Goal: Task Accomplishment & Management: Use online tool/utility

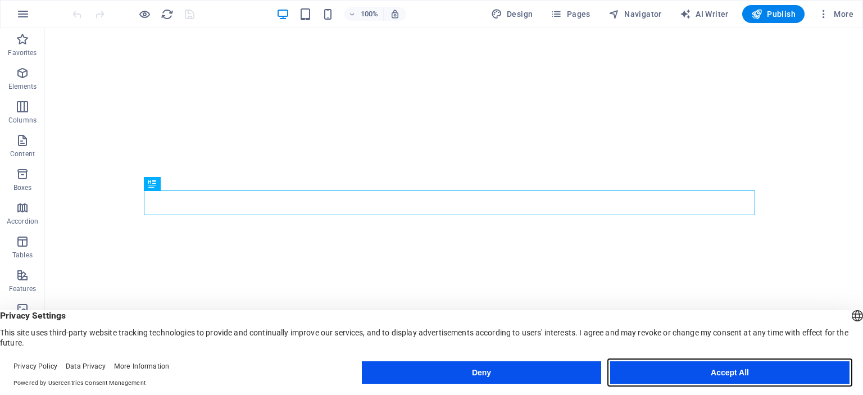
click at [727, 370] on button "Accept All" at bounding box center [729, 372] width 239 height 22
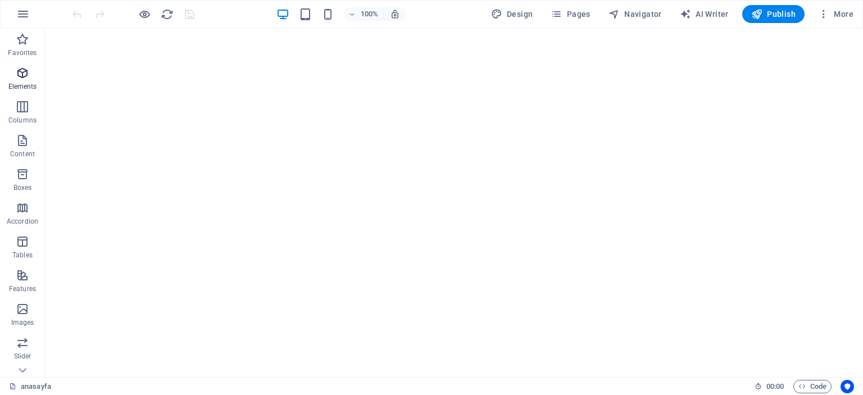
click at [22, 83] on p "Elements" at bounding box center [22, 86] width 29 height 9
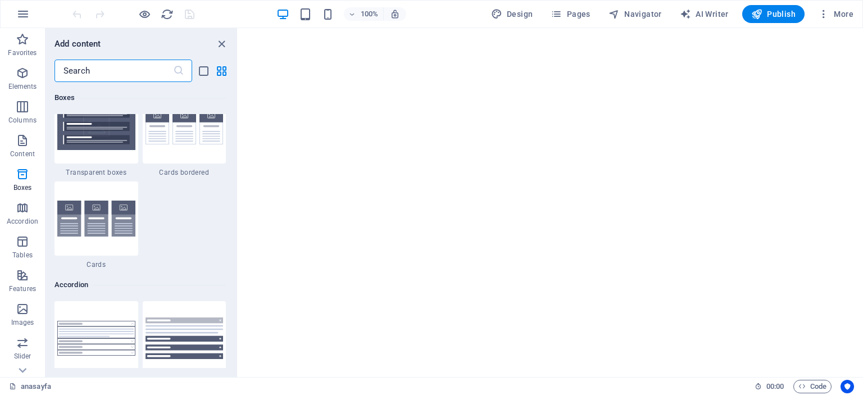
scroll to position [3433, 0]
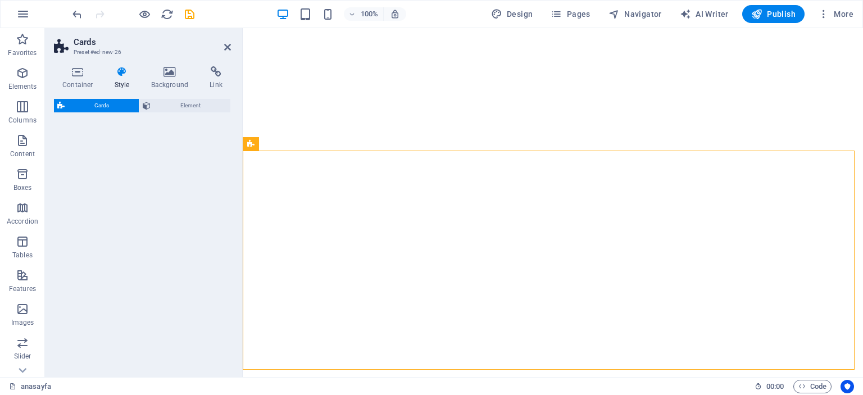
select select "rem"
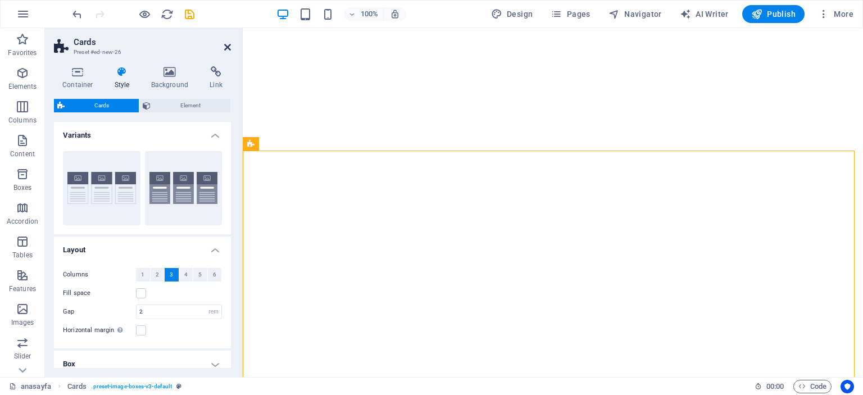
click at [229, 49] on icon at bounding box center [227, 47] width 7 height 9
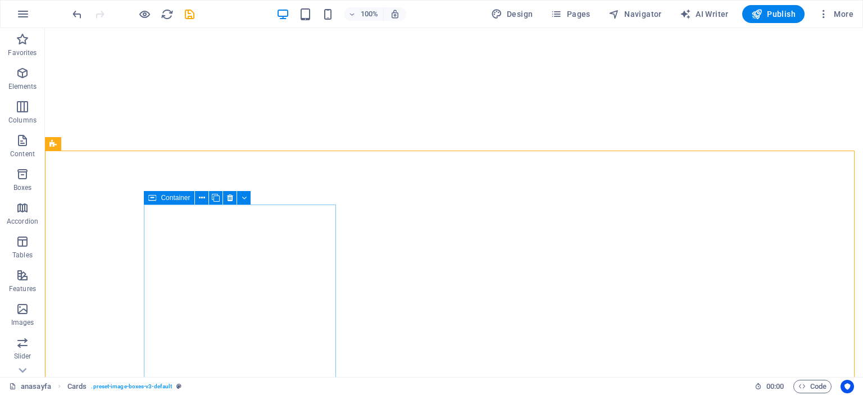
click at [157, 199] on div "Container" at bounding box center [169, 197] width 51 height 13
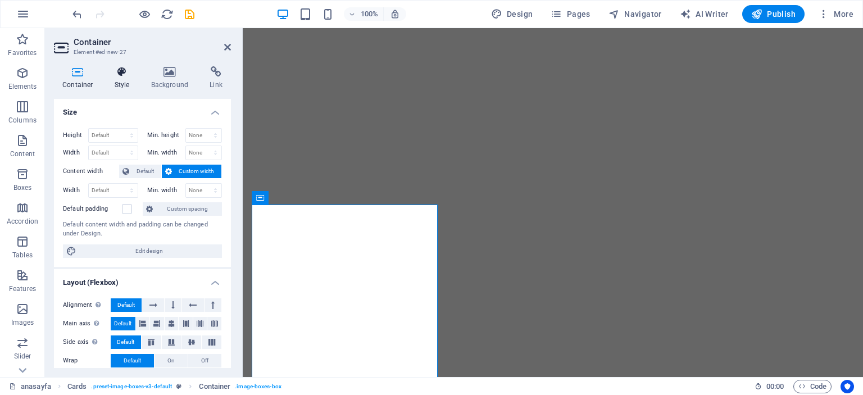
click at [120, 79] on h4 "Style" at bounding box center [124, 78] width 37 height 24
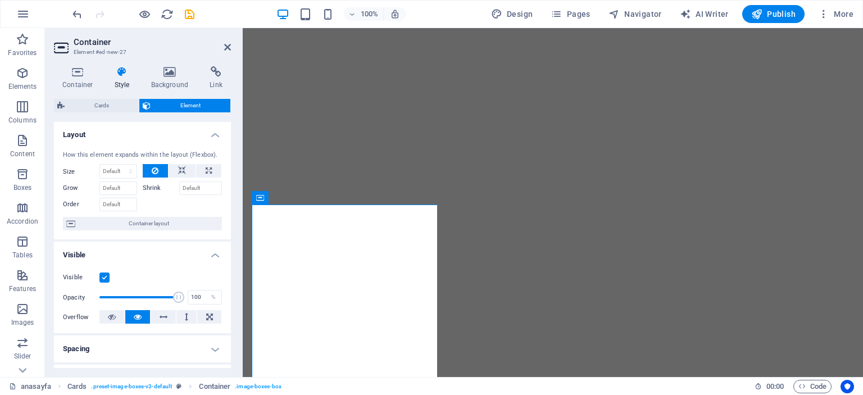
scroll to position [0, 0]
click at [77, 78] on h4 "Container" at bounding box center [80, 78] width 52 height 24
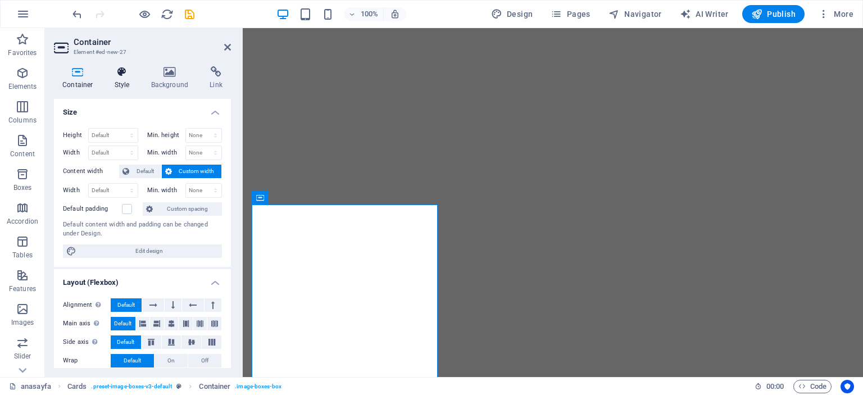
click at [121, 81] on h4 "Style" at bounding box center [124, 78] width 37 height 24
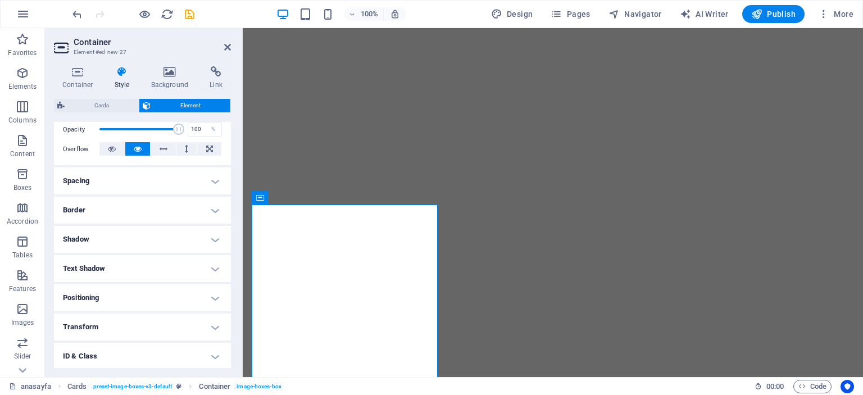
scroll to position [225, 0]
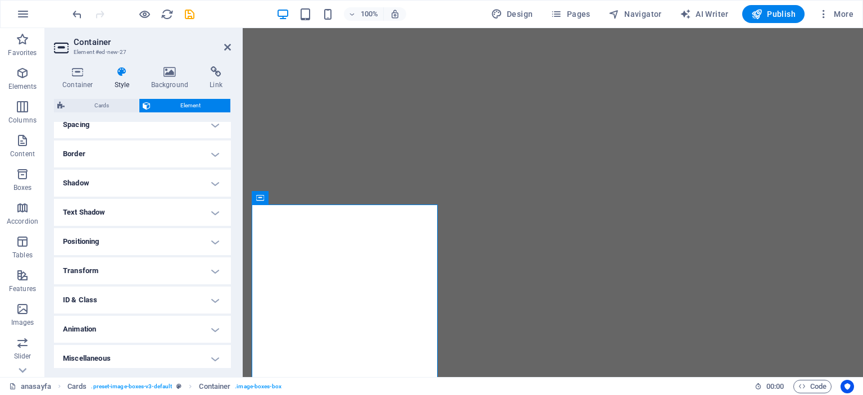
click at [211, 154] on h4 "Border" at bounding box center [142, 153] width 177 height 27
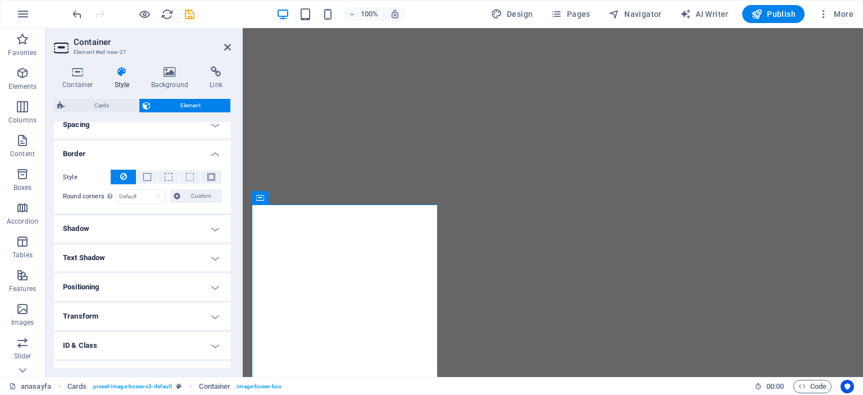
click at [211, 154] on h4 "Border" at bounding box center [142, 150] width 177 height 20
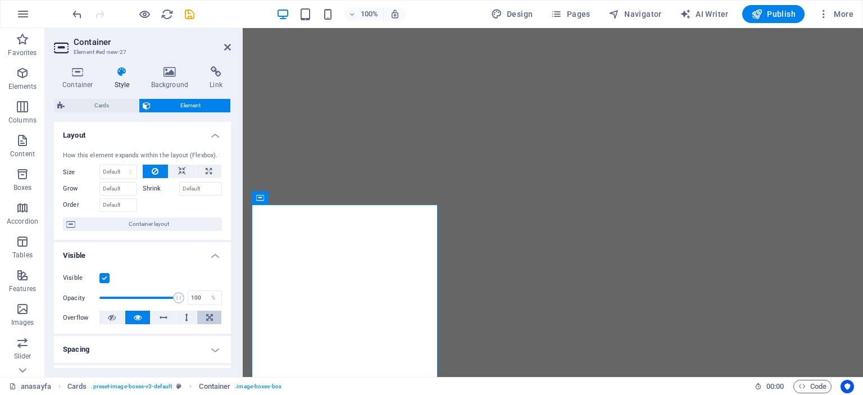
scroll to position [0, 0]
click at [131, 169] on select "Default auto px % 1/1 1/2 1/3 1/4 1/5 1/6 1/7 1/8 1/9 1/10" at bounding box center [118, 171] width 37 height 13
select select "px"
click at [119, 165] on select "Default auto px % 1/1 1/2 1/3 1/4 1/5 1/6 1/7 1/8 1/9 1/10" at bounding box center [118, 171] width 37 height 13
type input "0"
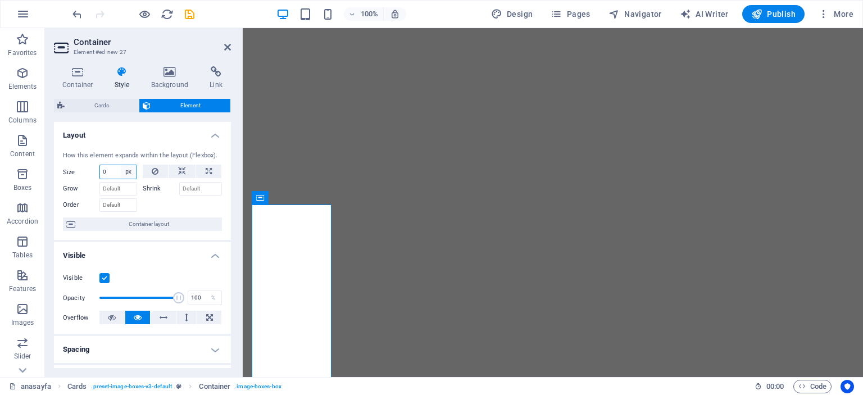
click at [125, 175] on select "Default auto px % 1/1 1/2 1/3 1/4 1/5 1/6 1/7 1/8 1/9 1/10" at bounding box center [129, 171] width 16 height 13
select select "dt9opr676ck"
click at [121, 165] on select "Default auto px % 1/1 1/2 1/3 1/4 1/5 1/6 1/7 1/8 1/9 1/10" at bounding box center [129, 171] width 16 height 13
select select "DISABLED_OPTION_VALUE"
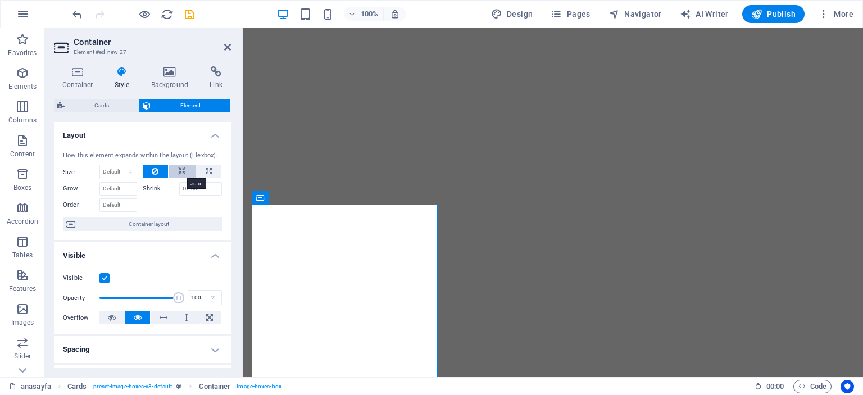
click at [178, 170] on icon at bounding box center [182, 171] width 8 height 13
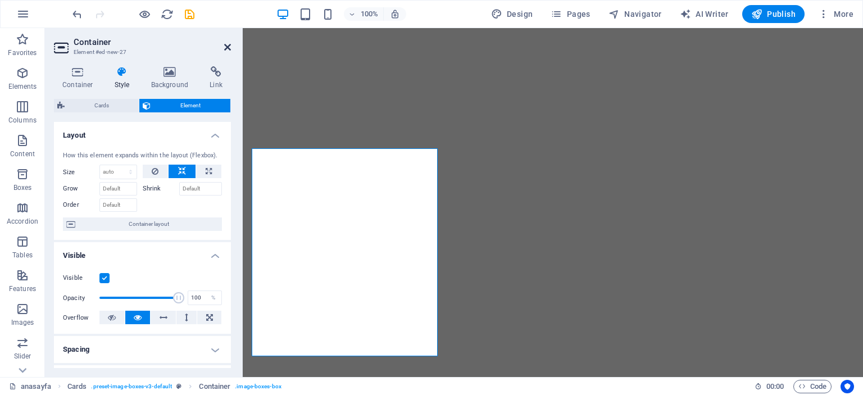
click at [228, 45] on icon at bounding box center [227, 47] width 7 height 9
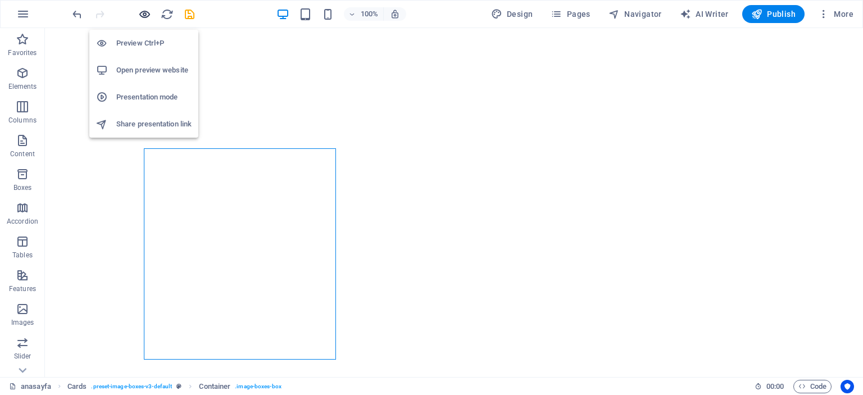
click at [145, 15] on icon "button" at bounding box center [144, 14] width 13 height 13
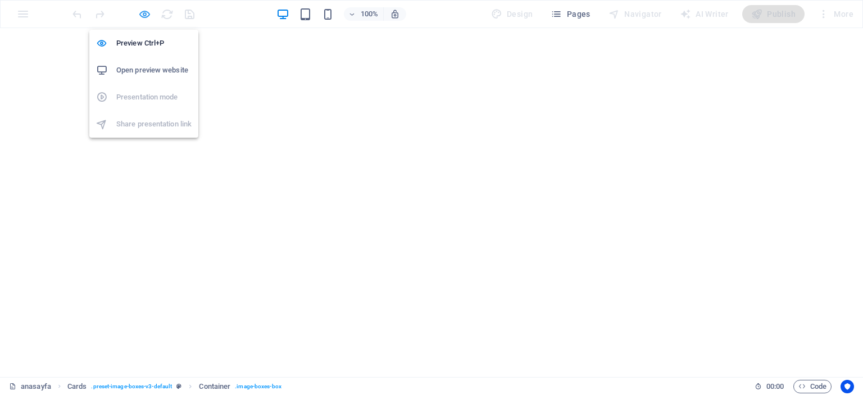
click at [143, 14] on icon "button" at bounding box center [144, 14] width 13 height 13
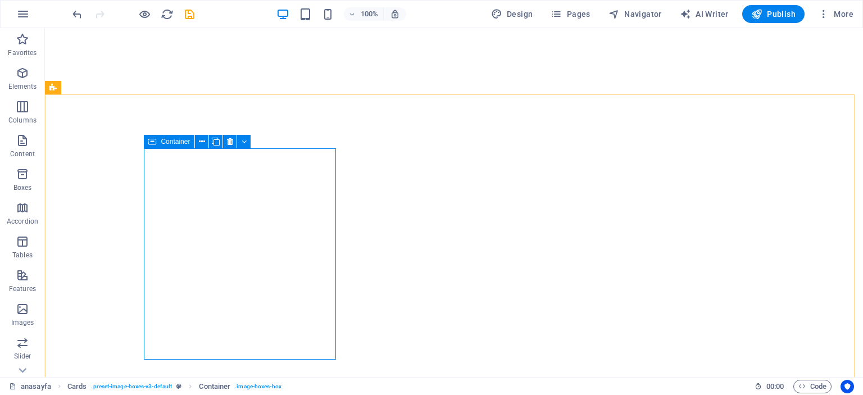
click at [165, 141] on span "Container" at bounding box center [175, 141] width 29 height 7
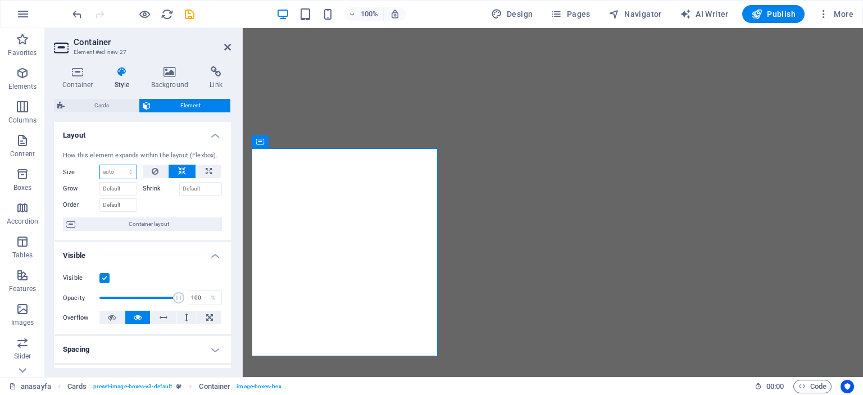
click at [129, 170] on select "Default auto px % 1/1 1/2 1/3 1/4 1/5 1/6 1/7 1/8 1/9 1/10" at bounding box center [118, 171] width 37 height 13
select select "px"
click at [119, 165] on select "Default auto px % 1/1 1/2 1/3 1/4 1/5 1/6 1/7 1/8 1/9 1/10" at bounding box center [118, 171] width 37 height 13
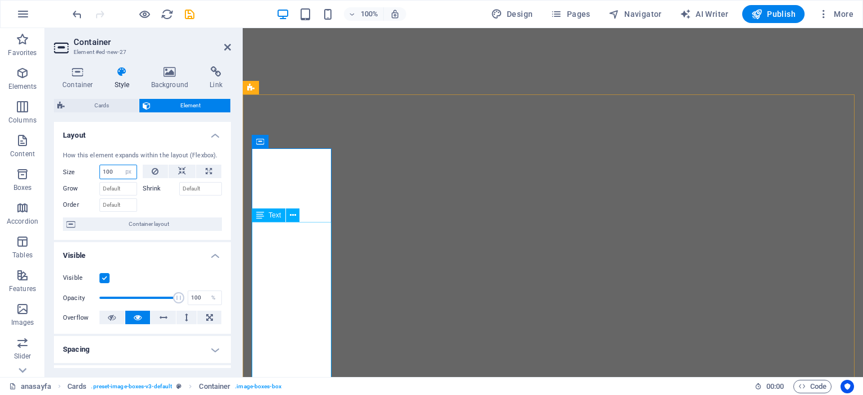
type input "100"
click at [128, 171] on select "Default auto px % 1/1 1/2 1/3 1/4 1/5 1/6 1/7 1/8 1/9 1/10" at bounding box center [129, 171] width 16 height 13
select select "dt9opr676ck"
click at [121, 165] on select "Default auto px % 1/1 1/2 1/3 1/4 1/5 1/6 1/7 1/8 1/9 1/10" at bounding box center [129, 171] width 16 height 13
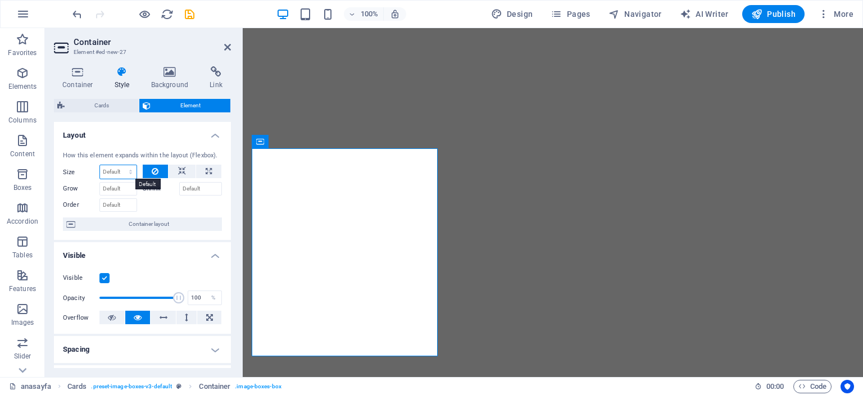
click at [128, 170] on select "Default auto px % 1/1 1/2 1/3 1/4 1/5 1/6 1/7 1/8 1/9 1/10" at bounding box center [118, 171] width 37 height 13
select select "px"
click at [119, 165] on select "Default auto px % 1/1 1/2 1/3 1/4 1/5 1/6 1/7 1/8 1/9 1/10" at bounding box center [118, 171] width 37 height 13
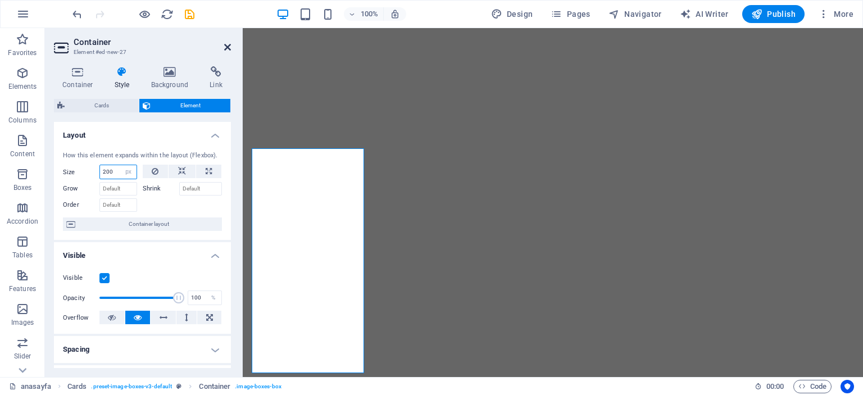
type input "200"
click at [229, 48] on icon at bounding box center [227, 47] width 7 height 9
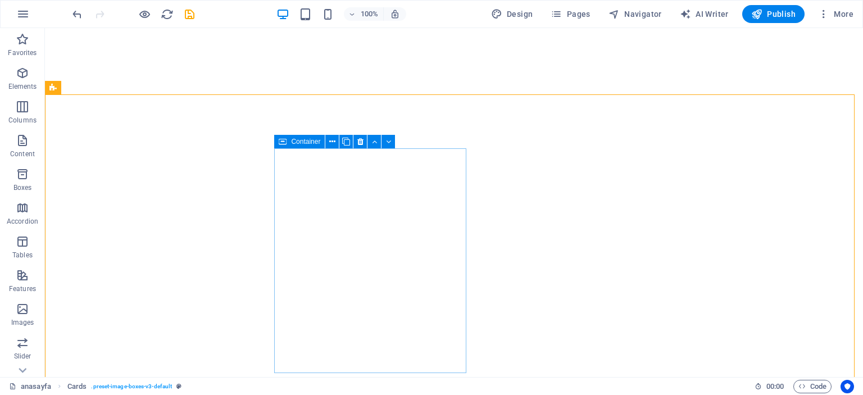
click at [299, 140] on span "Container" at bounding box center [305, 141] width 29 height 7
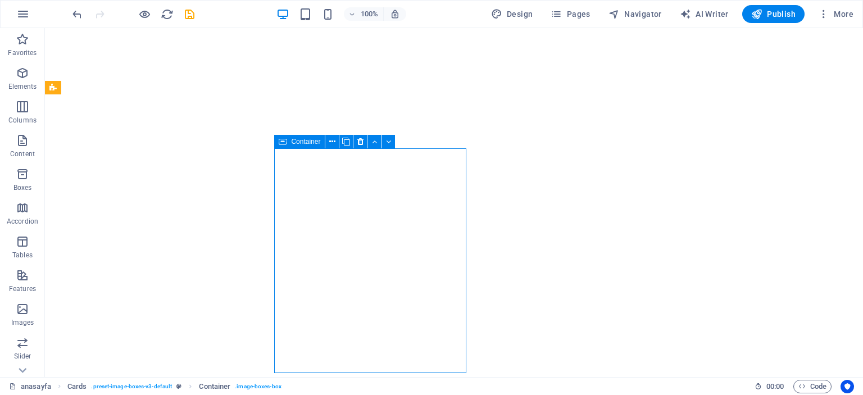
click at [299, 140] on span "Container" at bounding box center [305, 141] width 29 height 7
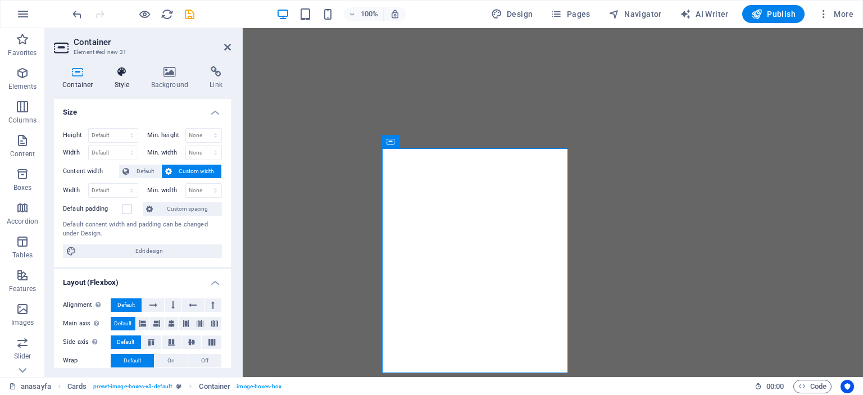
click at [120, 71] on icon at bounding box center [122, 71] width 32 height 11
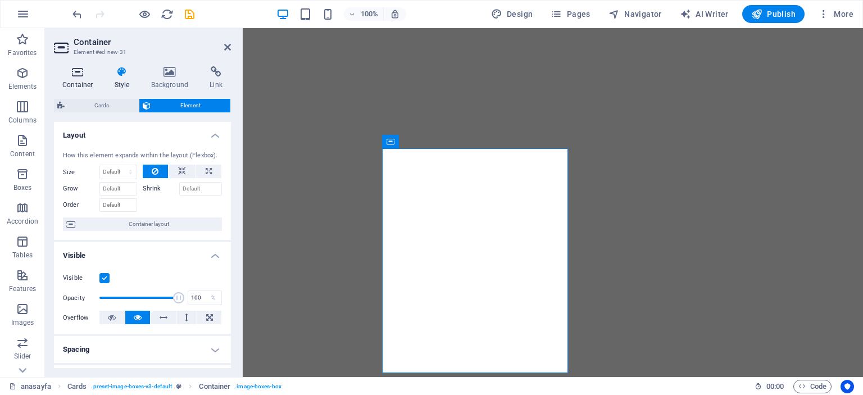
click at [83, 78] on h4 "Container" at bounding box center [80, 78] width 52 height 24
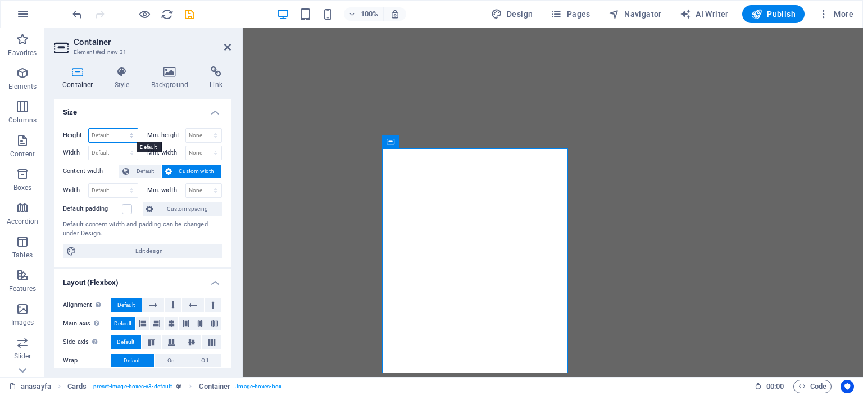
click at [130, 132] on select "Default px rem % vh vw" at bounding box center [113, 135] width 49 height 13
select select "px"
click at [120, 129] on select "Default px rem % vh vw" at bounding box center [113, 135] width 49 height 13
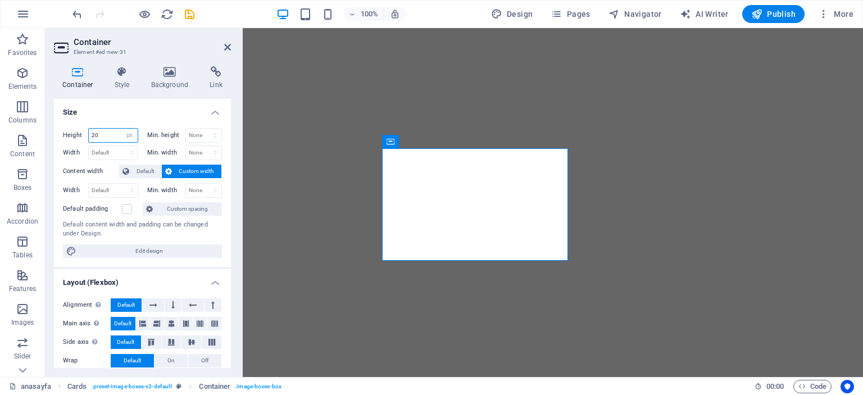
type input "2"
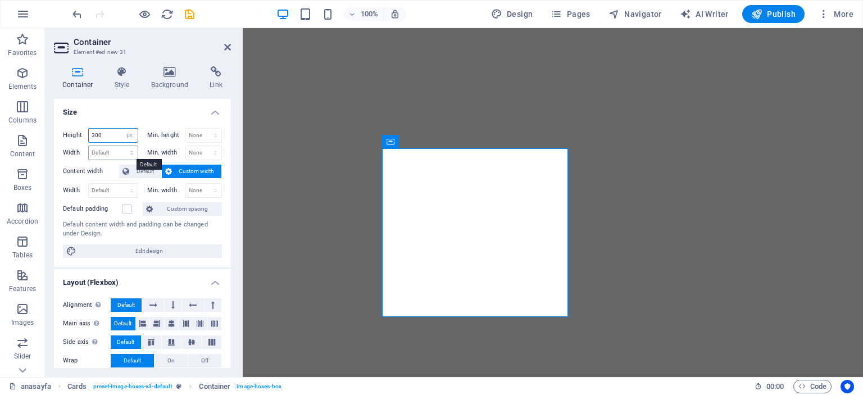
type input "300"
click at [129, 153] on select "Default px rem % em vh vw" at bounding box center [113, 152] width 49 height 13
select select "px"
click at [120, 146] on select "Default px rem % em vh vw" at bounding box center [113, 152] width 49 height 13
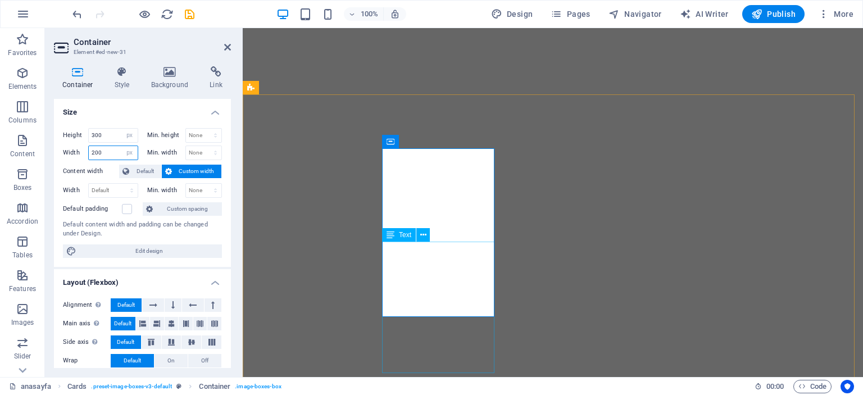
type input "200"
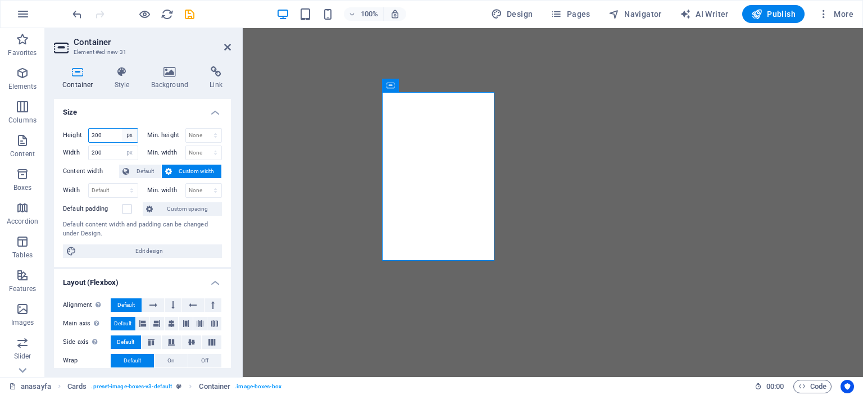
click at [126, 134] on select "Default px rem % vh vw" at bounding box center [130, 135] width 16 height 13
select select "default"
click at [122, 129] on select "Default px rem % vh vw" at bounding box center [130, 135] width 16 height 13
select select "DISABLED_OPTION_VALUE"
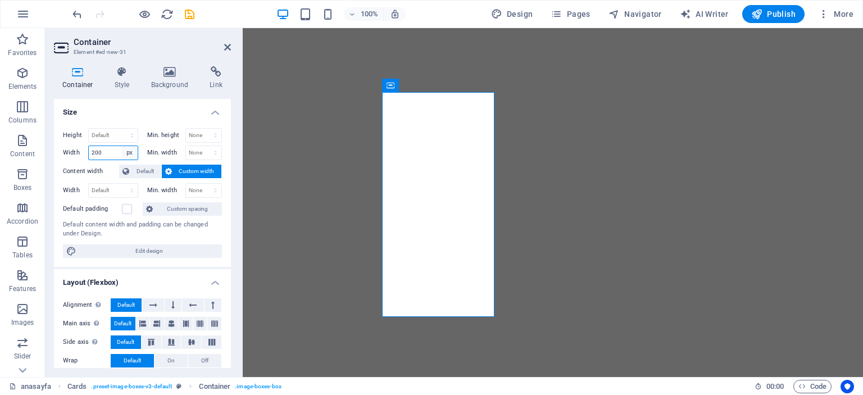
click at [125, 152] on select "Default px rem % em vh vw" at bounding box center [130, 152] width 16 height 13
select select "default"
click at [122, 146] on select "Default px rem % em vh vw" at bounding box center [130, 152] width 16 height 13
select select "DISABLED_OPTION_VALUE"
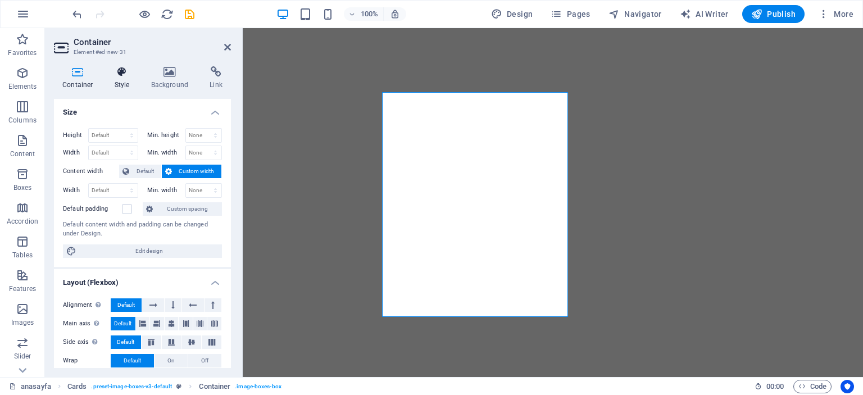
click at [120, 76] on icon at bounding box center [122, 71] width 32 height 11
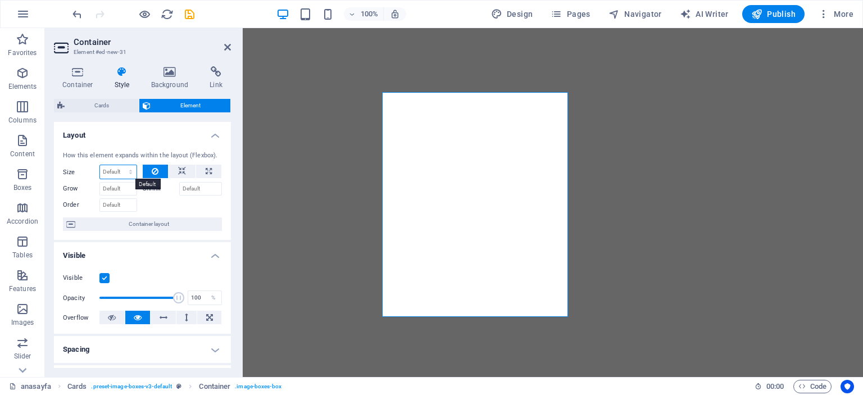
click at [124, 174] on select "Default auto px % 1/1 1/2 1/3 1/4 1/5 1/6 1/7 1/8 1/9 1/10" at bounding box center [118, 171] width 37 height 13
select select "px"
click at [119, 165] on select "Default auto px % 1/1 1/2 1/3 1/4 1/5 1/6 1/7 1/8 1/9 1/10" at bounding box center [118, 171] width 37 height 13
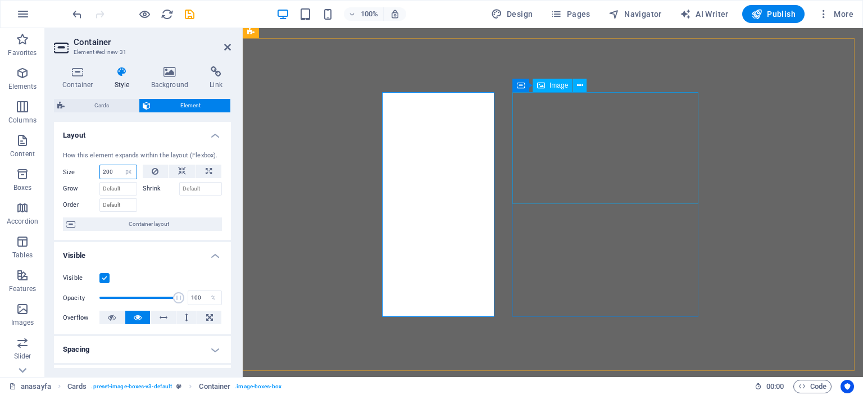
type input "200"
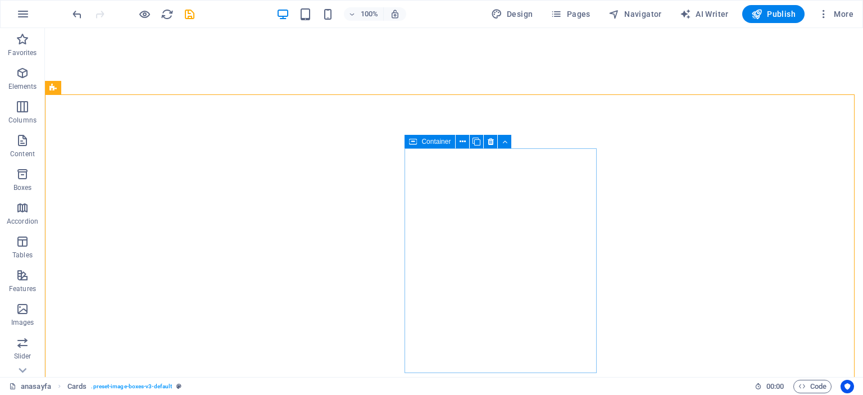
click at [423, 142] on span "Container" at bounding box center [435, 141] width 29 height 7
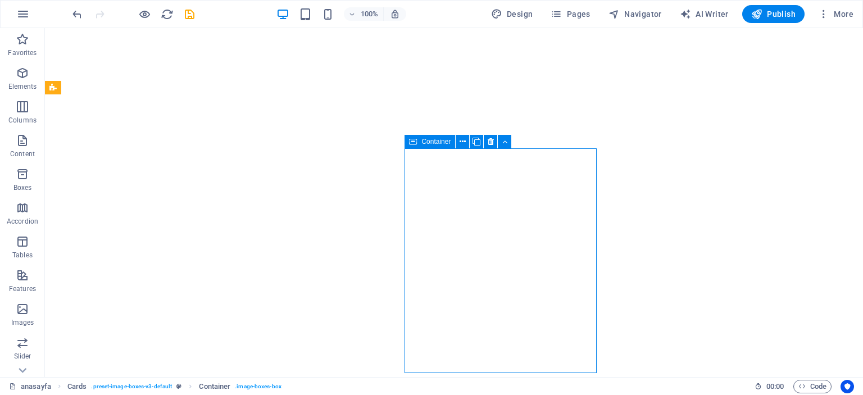
click at [423, 142] on span "Container" at bounding box center [435, 141] width 29 height 7
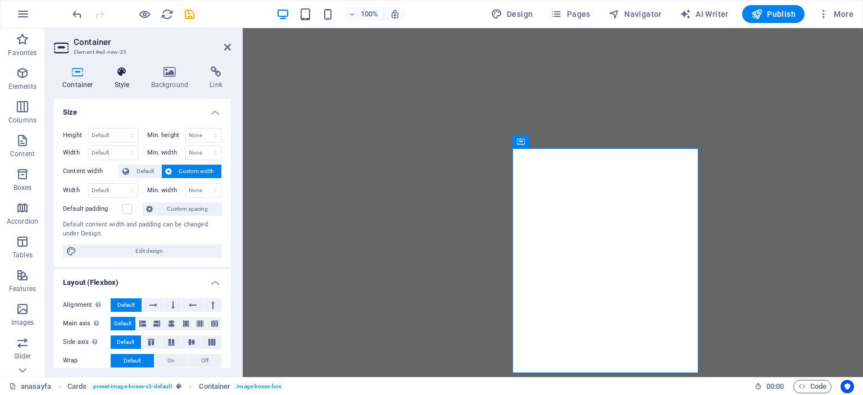
click at [116, 74] on icon at bounding box center [122, 71] width 32 height 11
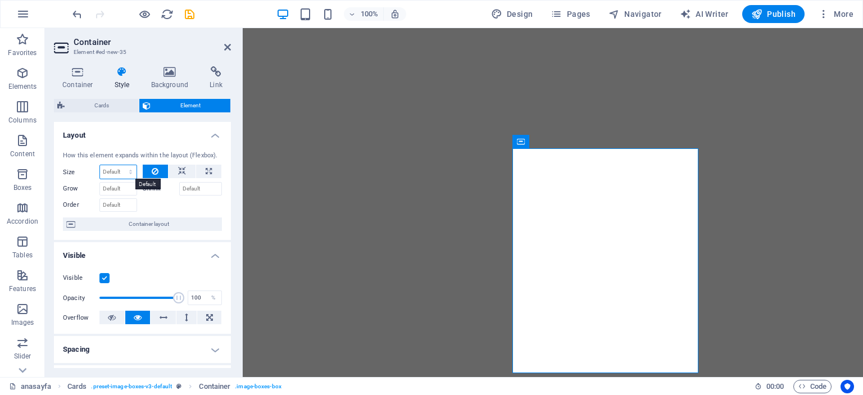
click at [128, 170] on select "Default auto px % 1/1 1/2 1/3 1/4 1/5 1/6 1/7 1/8 1/9 1/10" at bounding box center [118, 171] width 37 height 13
select select "px"
click at [119, 165] on select "Default auto px % 1/1 1/2 1/3 1/4 1/5 1/6 1/7 1/8 1/9 1/10" at bounding box center [118, 171] width 37 height 13
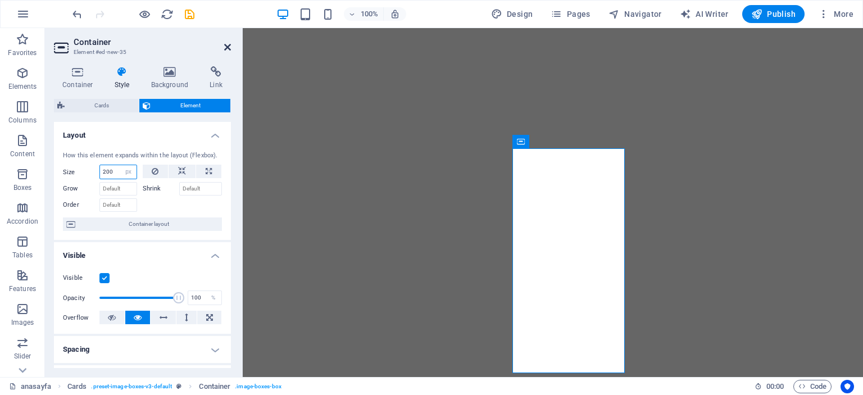
type input "200"
click at [225, 48] on icon at bounding box center [227, 47] width 7 height 9
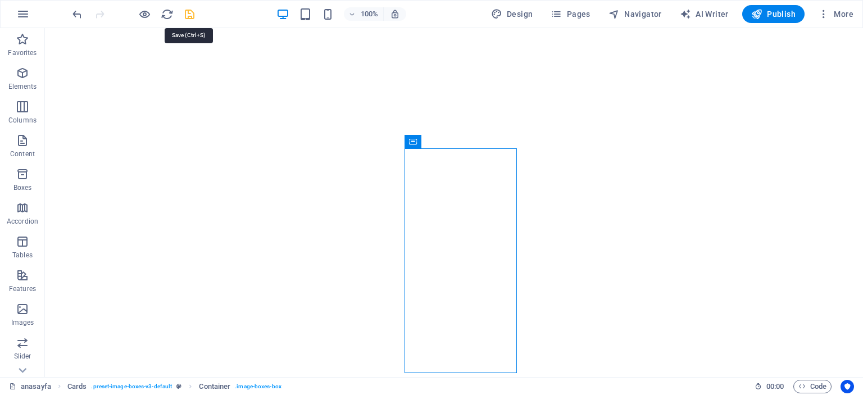
click at [186, 15] on icon "save" at bounding box center [189, 14] width 13 height 13
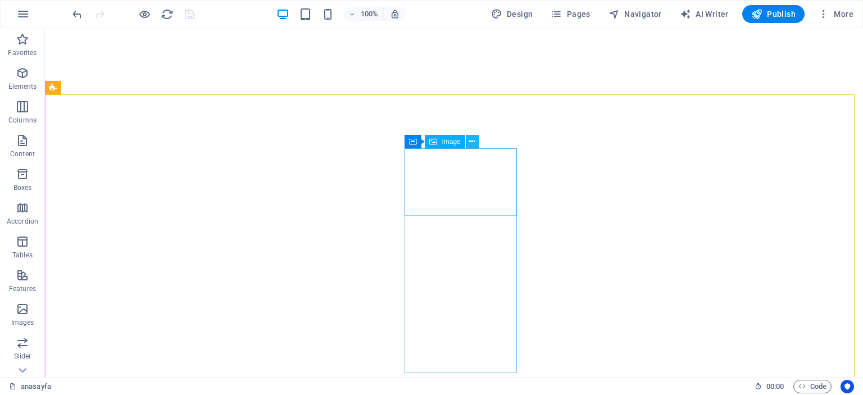
click at [472, 140] on icon at bounding box center [472, 142] width 6 height 12
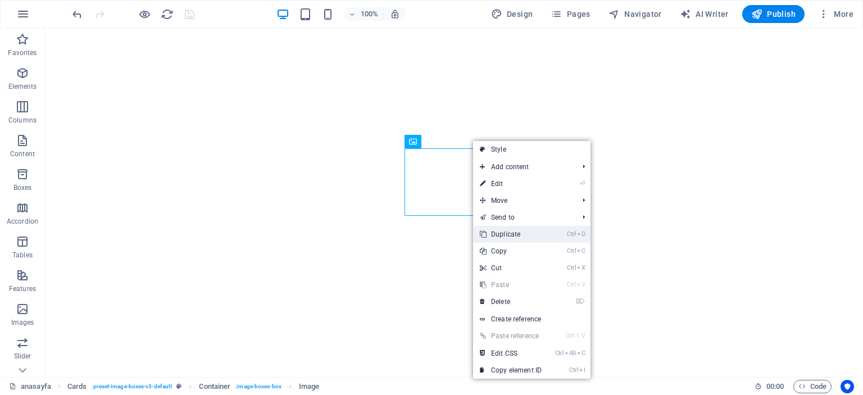
click at [511, 231] on link "Ctrl D Duplicate" at bounding box center [510, 234] width 75 height 17
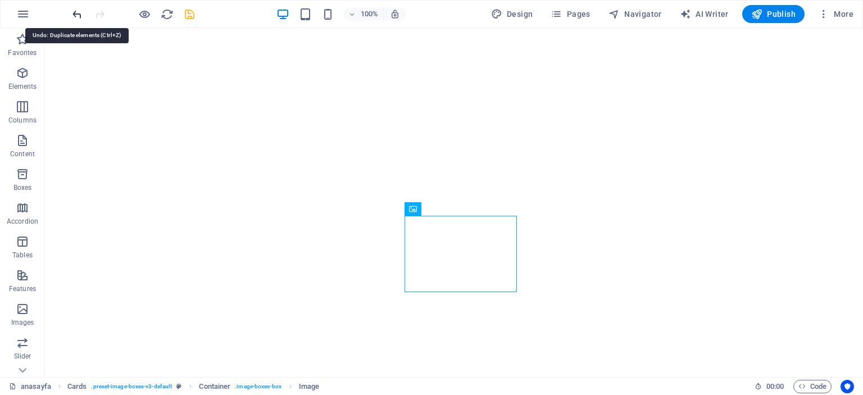
click at [76, 15] on icon "undo" at bounding box center [77, 14] width 13 height 13
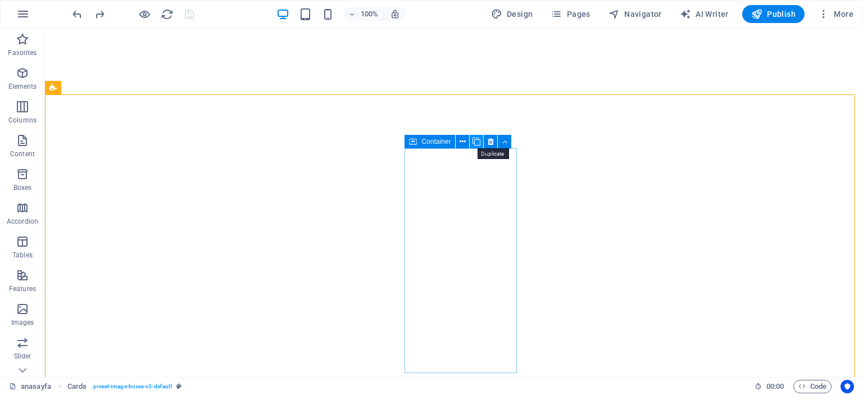
click at [478, 139] on icon at bounding box center [476, 142] width 8 height 12
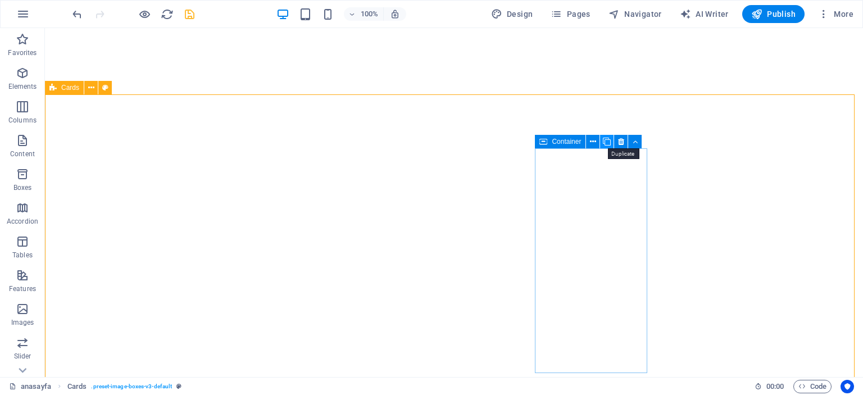
click at [609, 143] on icon at bounding box center [607, 142] width 8 height 12
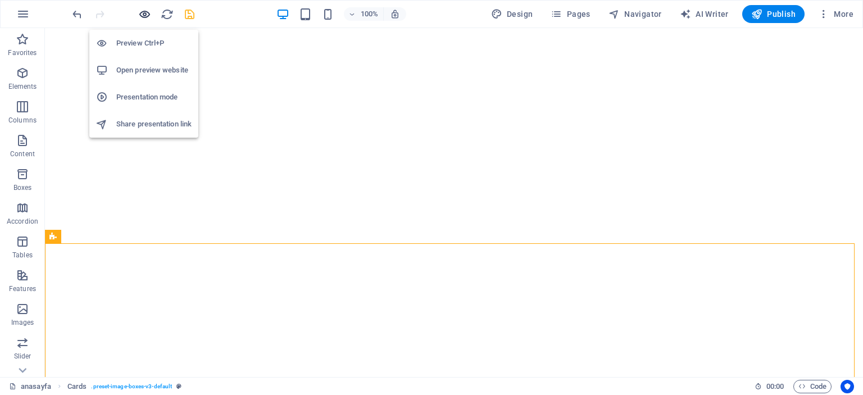
click at [145, 15] on icon "button" at bounding box center [144, 14] width 13 height 13
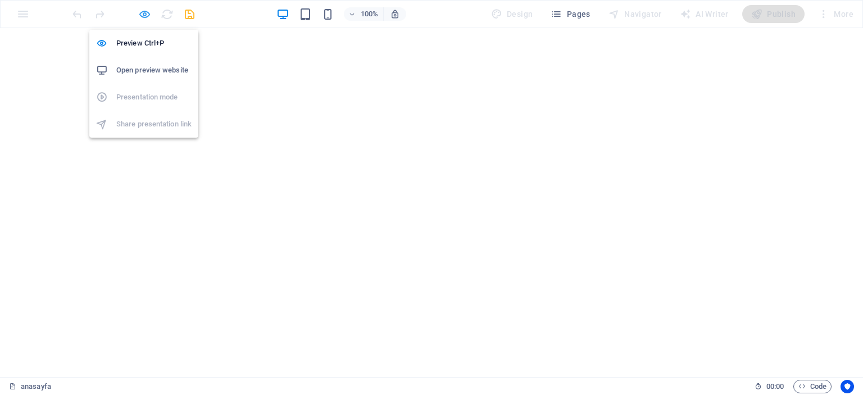
click at [142, 17] on icon "button" at bounding box center [144, 14] width 13 height 13
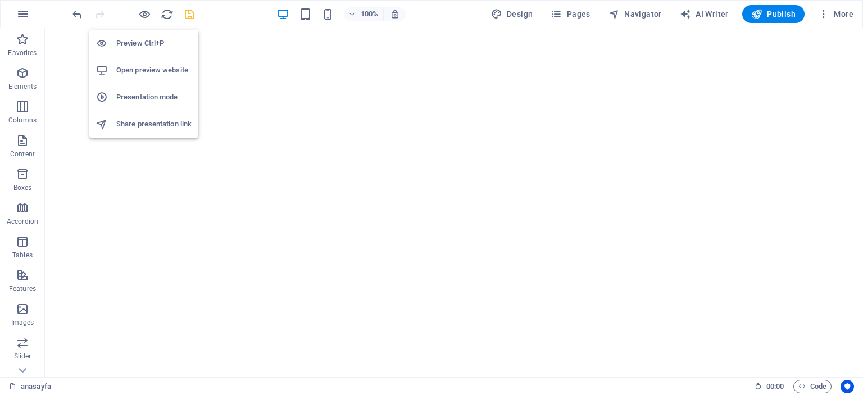
click at [147, 95] on h6 "Presentation mode" at bounding box center [153, 96] width 75 height 13
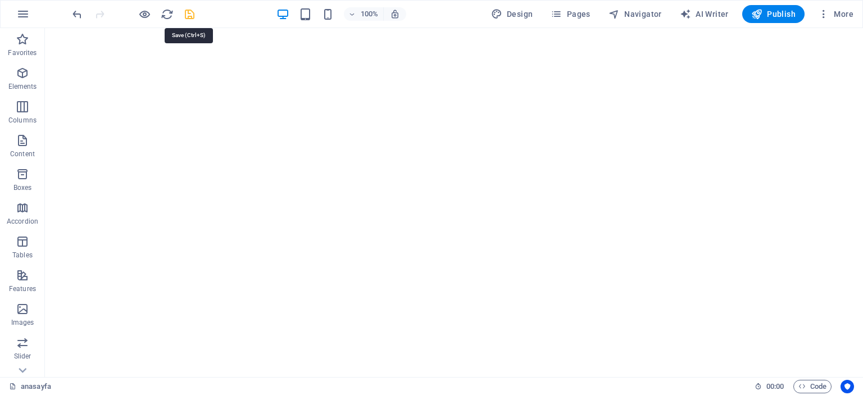
click at [190, 17] on icon "save" at bounding box center [189, 14] width 13 height 13
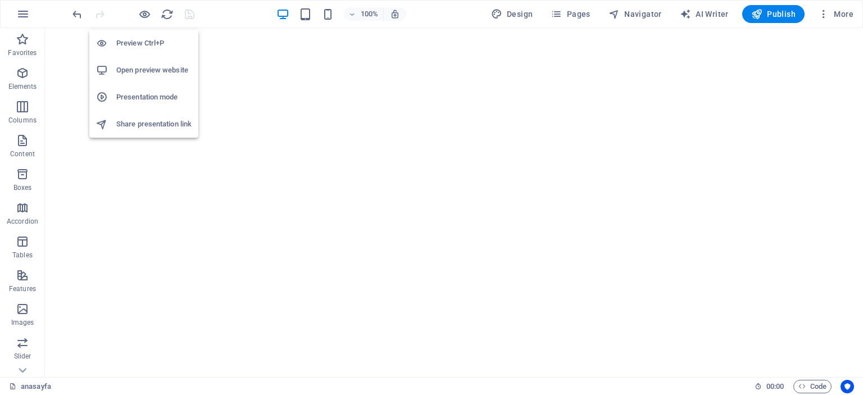
click at [140, 71] on h6 "Open preview website" at bounding box center [153, 69] width 75 height 13
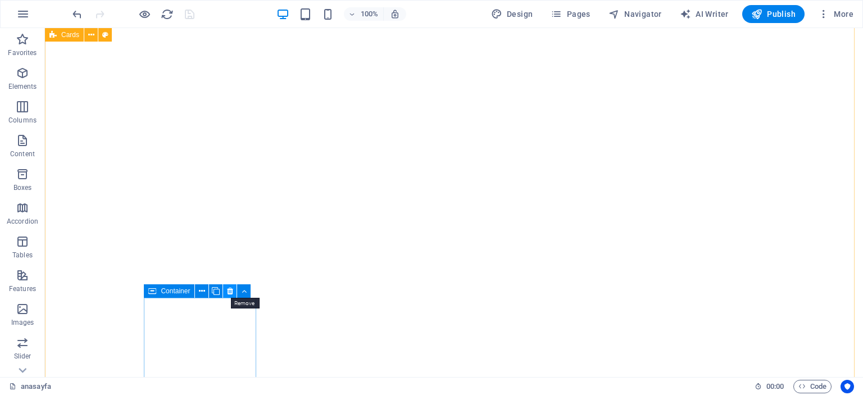
click at [227, 291] on icon at bounding box center [230, 291] width 6 height 12
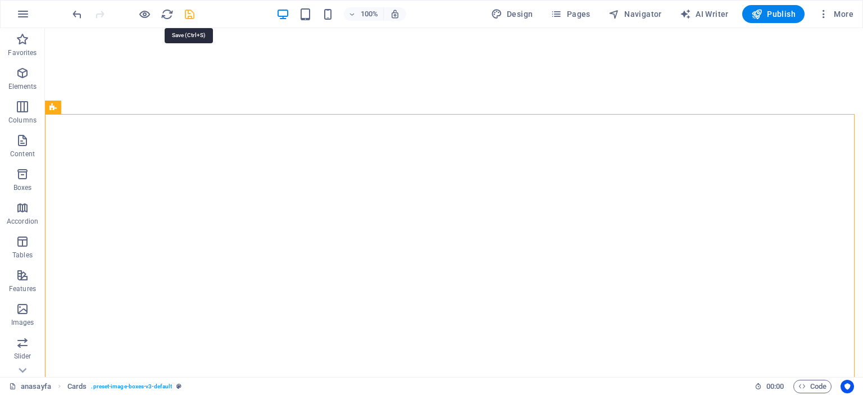
click at [190, 13] on icon "save" at bounding box center [189, 14] width 13 height 13
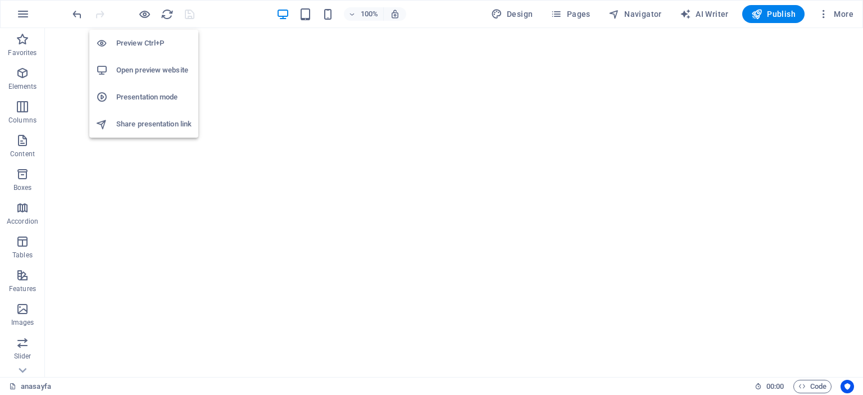
click at [148, 97] on h6 "Presentation mode" at bounding box center [153, 96] width 75 height 13
click at [158, 71] on h6 "Open preview website" at bounding box center [153, 69] width 75 height 13
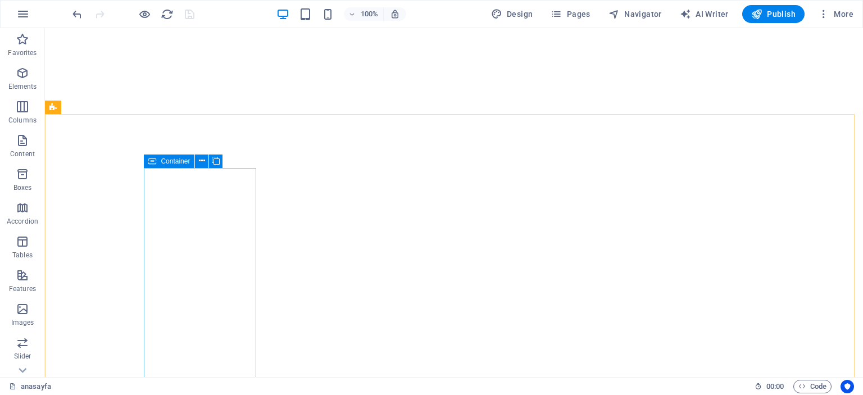
click at [170, 161] on span "Container" at bounding box center [175, 161] width 29 height 7
select select "px"
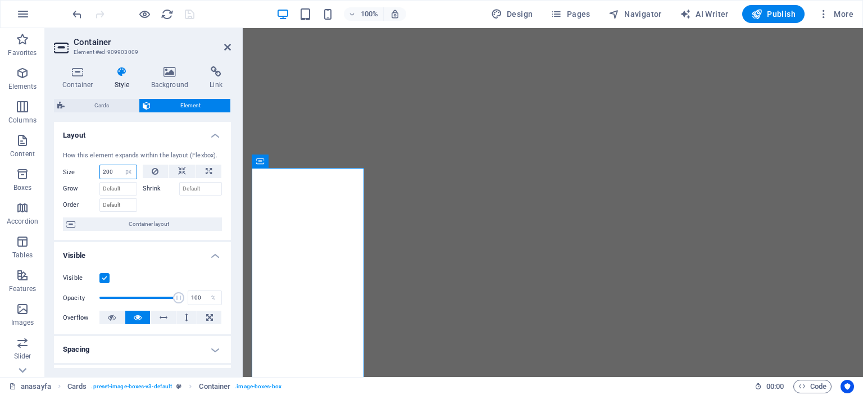
click at [115, 172] on input "200" at bounding box center [118, 171] width 37 height 13
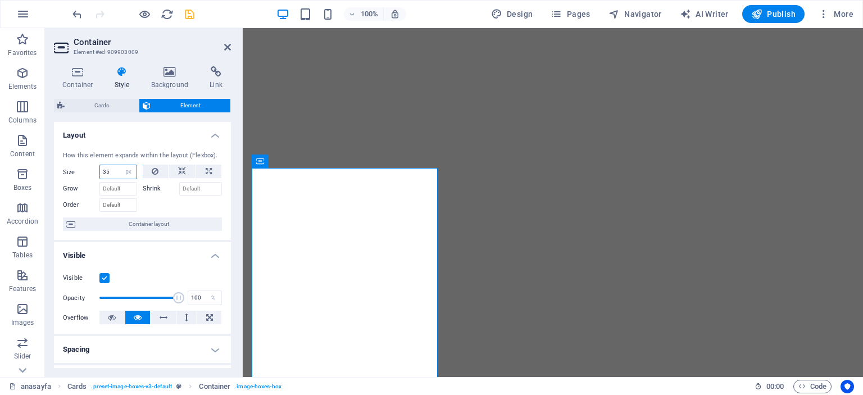
type input "3"
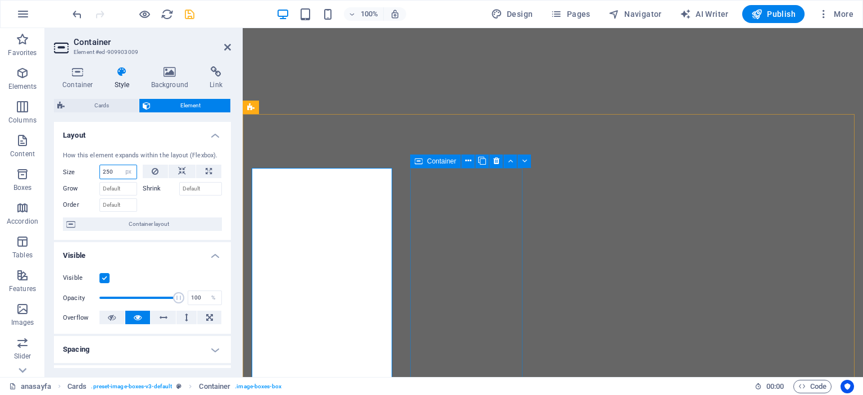
click at [435, 161] on span "Container" at bounding box center [441, 161] width 29 height 7
type input "250"
click at [435, 161] on span "Container" at bounding box center [441, 161] width 29 height 7
select select "px"
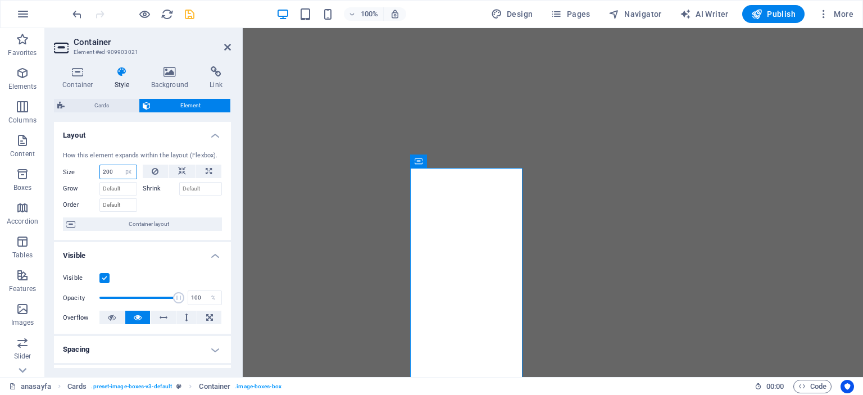
click at [113, 169] on input "200" at bounding box center [118, 171] width 37 height 13
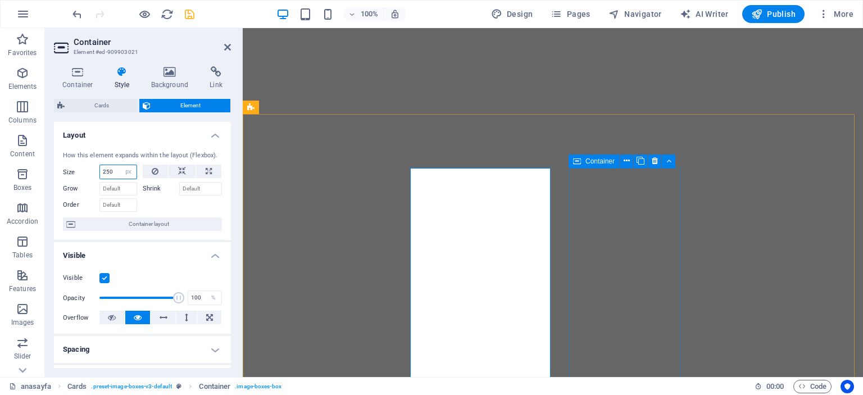
click at [586, 161] on span "Container" at bounding box center [599, 161] width 29 height 7
type input "250"
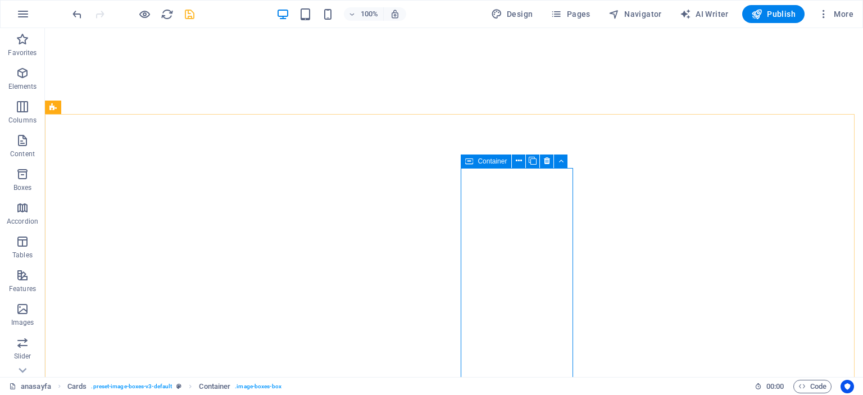
click at [487, 164] on span "Container" at bounding box center [491, 161] width 29 height 7
select select "px"
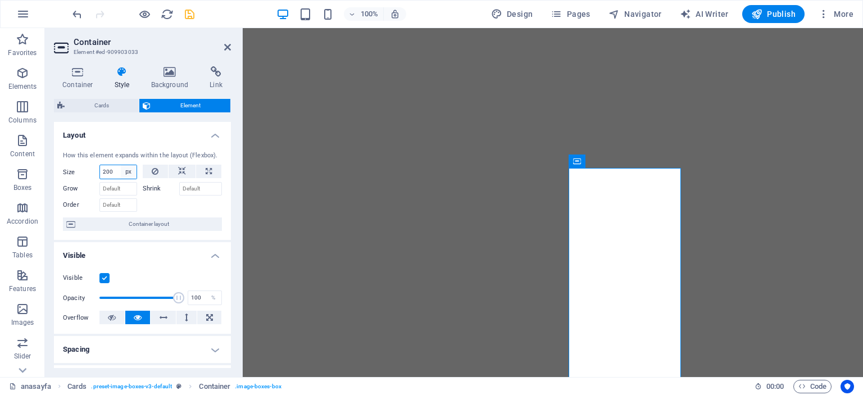
click at [119, 167] on input "200" at bounding box center [118, 171] width 37 height 13
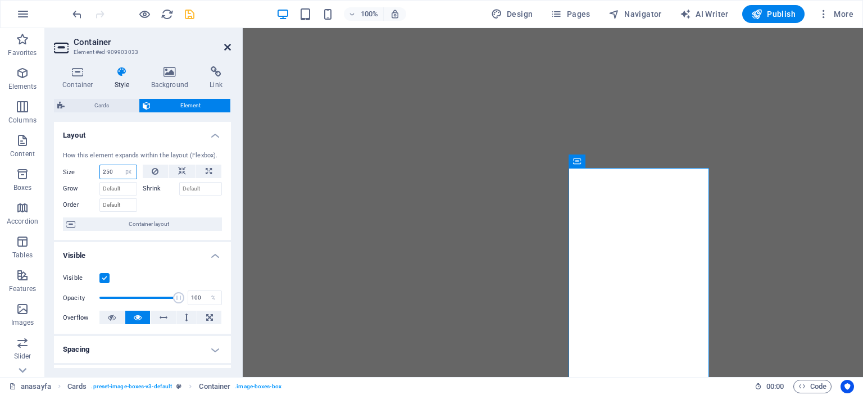
type input "250"
click at [226, 43] on icon at bounding box center [227, 47] width 7 height 9
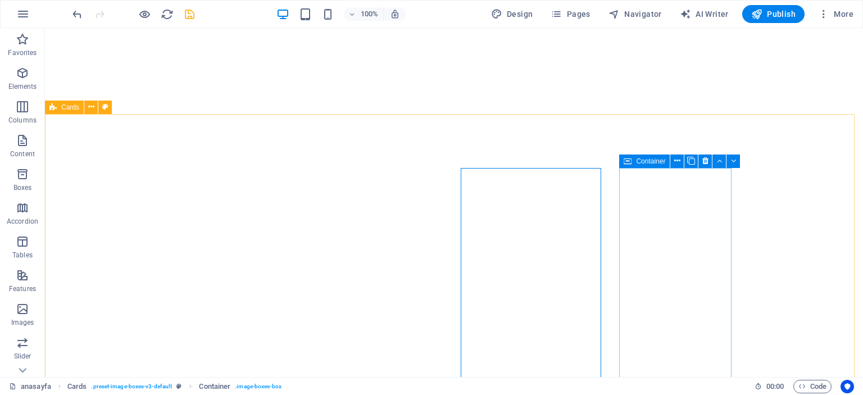
click at [638, 162] on span "Container" at bounding box center [650, 161] width 29 height 7
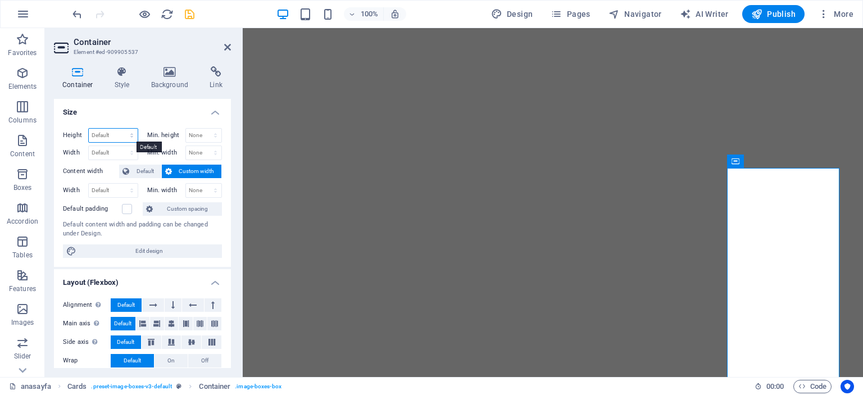
click at [128, 134] on select "Default px rem % vh vw" at bounding box center [113, 135] width 49 height 13
select select "px"
click at [120, 129] on select "Default px rem % vh vw" at bounding box center [113, 135] width 49 height 13
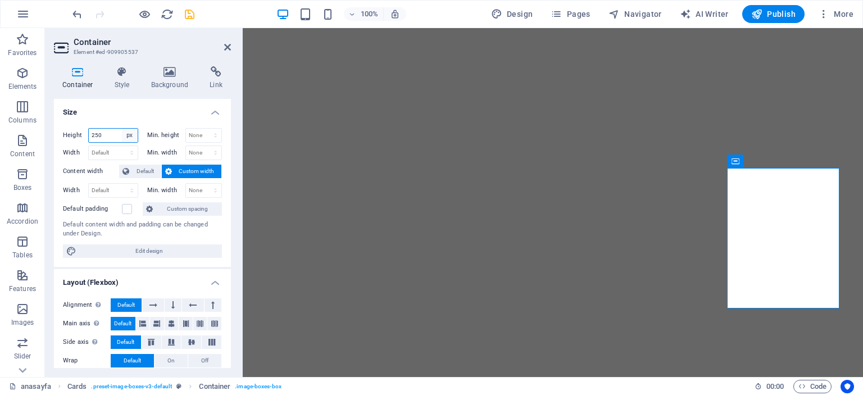
type input "250"
click at [126, 134] on select "Default px rem % vh vw" at bounding box center [130, 135] width 16 height 13
select select "default"
click at [122, 129] on select "Default px rem % vh vw" at bounding box center [130, 135] width 16 height 13
select select "DISABLED_OPTION_VALUE"
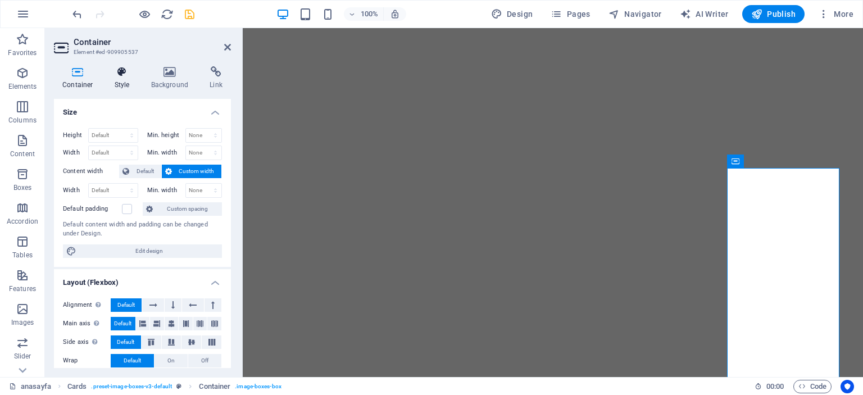
click at [125, 77] on icon at bounding box center [122, 71] width 32 height 11
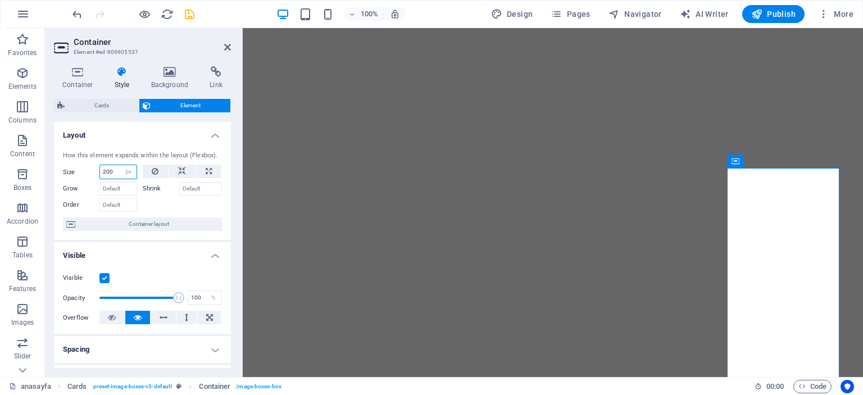
click at [115, 168] on input "200" at bounding box center [118, 171] width 37 height 13
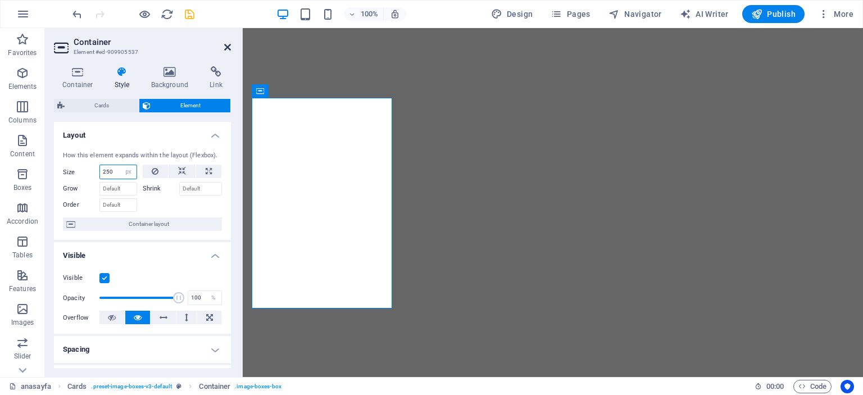
type input "250"
click at [225, 45] on icon at bounding box center [227, 47] width 7 height 9
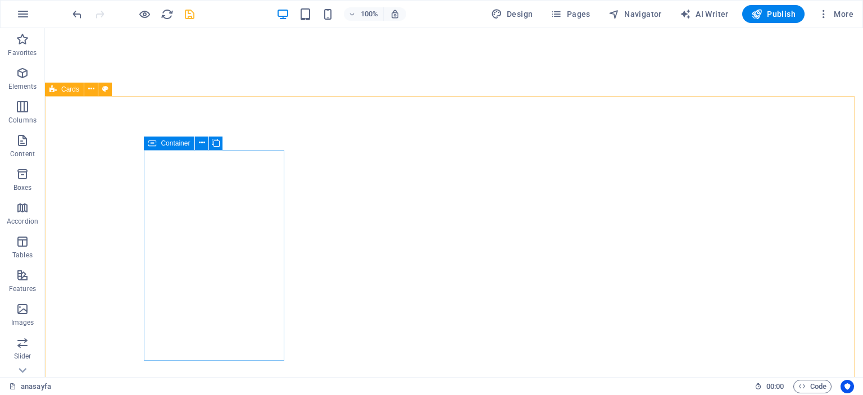
click at [155, 142] on icon at bounding box center [152, 142] width 8 height 13
select select "px"
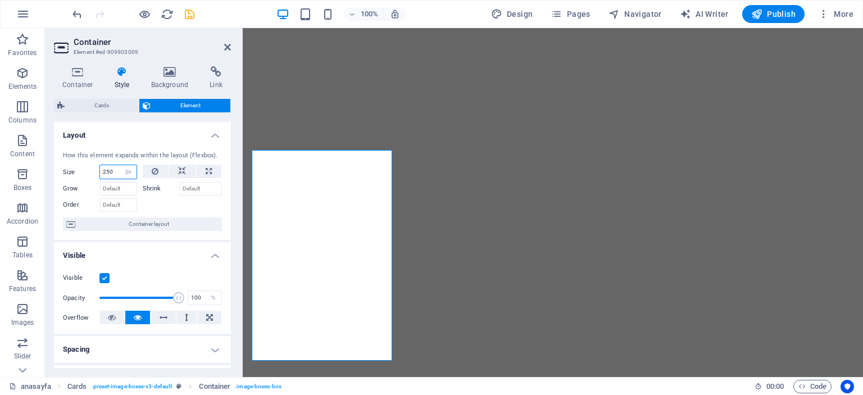
click at [116, 168] on input "250" at bounding box center [118, 171] width 37 height 13
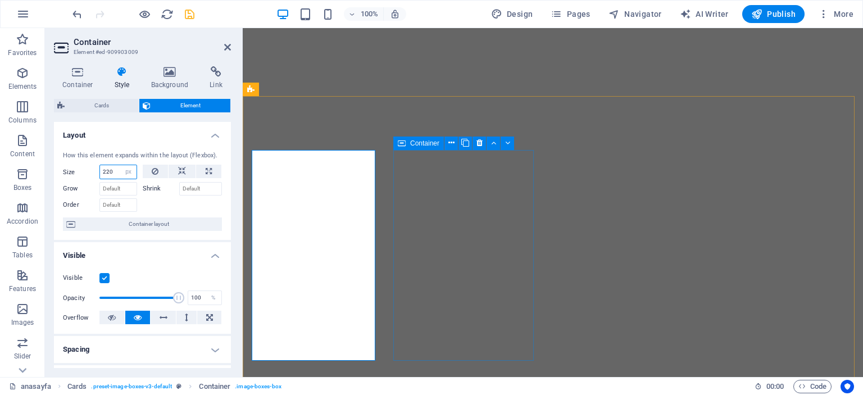
click at [415, 142] on span "Container" at bounding box center [424, 143] width 29 height 7
type input "220"
click at [415, 142] on span "Container" at bounding box center [424, 143] width 29 height 7
select select "px"
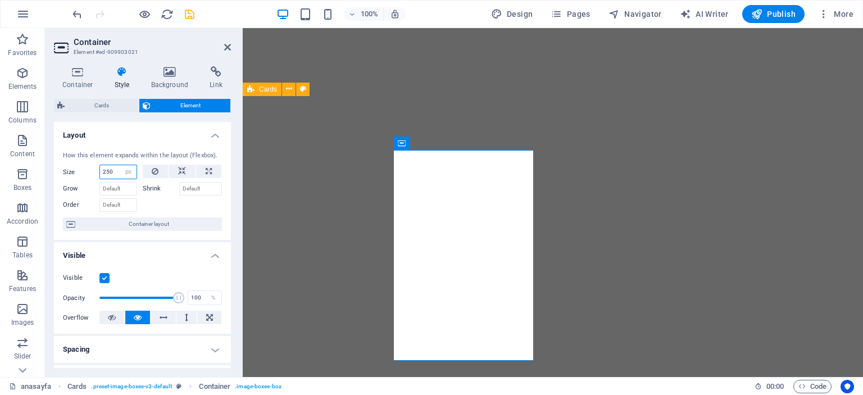
drag, startPoint x: 116, startPoint y: 168, endPoint x: 153, endPoint y: 178, distance: 38.8
click at [116, 168] on input "250" at bounding box center [118, 171] width 37 height 13
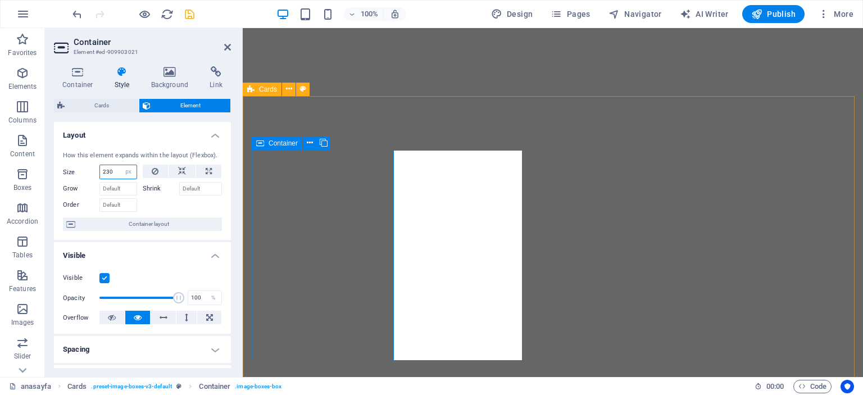
click at [279, 143] on span "Container" at bounding box center [282, 143] width 29 height 7
type input "230"
click at [279, 143] on span "Container" at bounding box center [282, 143] width 29 height 7
select select "px"
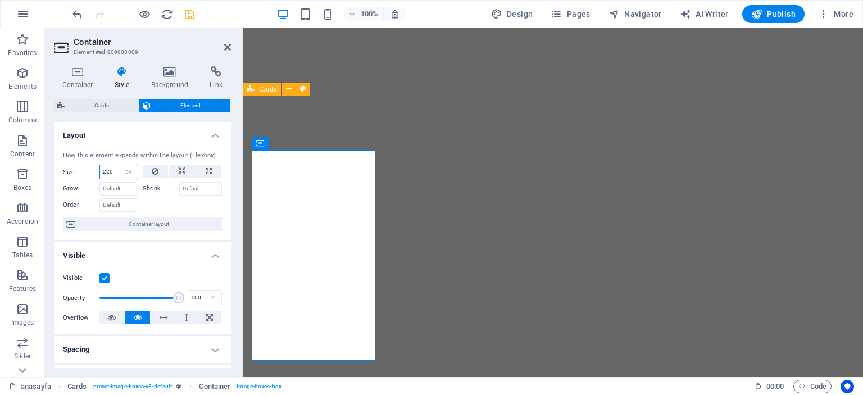
click at [113, 171] on input "220" at bounding box center [118, 171] width 37 height 13
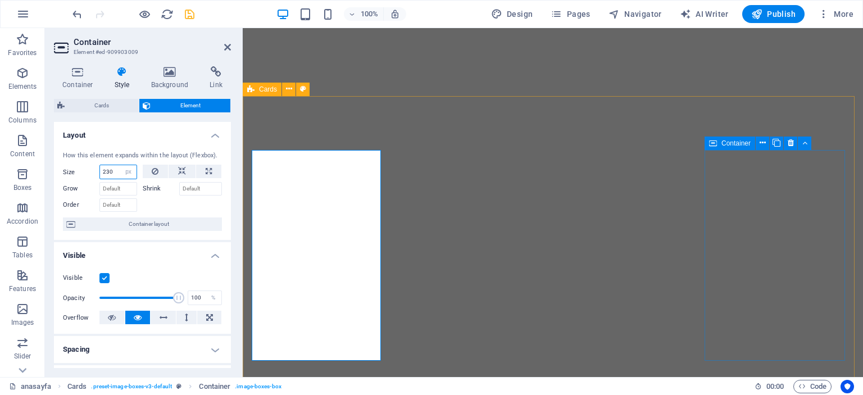
click at [725, 145] on span "Container" at bounding box center [735, 143] width 29 height 7
type input "230"
click at [725, 145] on span "Container" at bounding box center [735, 143] width 29 height 7
select select "px"
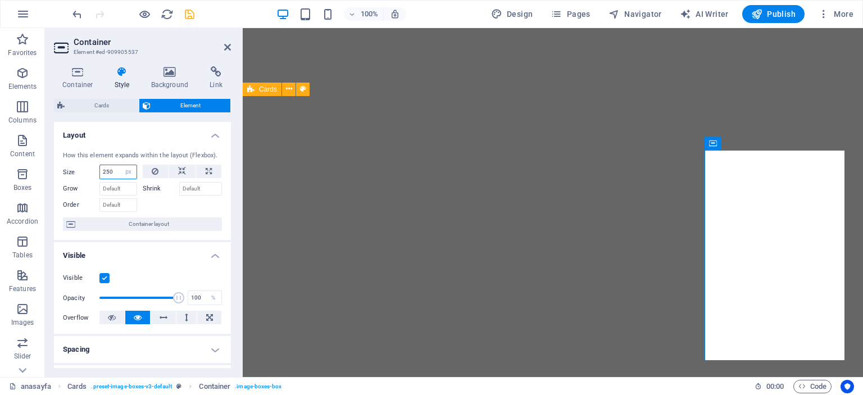
click at [119, 171] on input "250" at bounding box center [118, 171] width 37 height 13
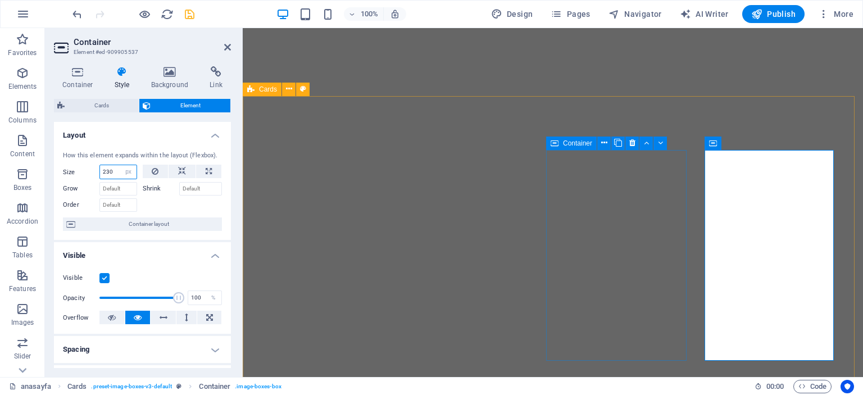
click at [574, 143] on span "Container" at bounding box center [577, 143] width 29 height 7
type input "230"
click at [574, 143] on span "Container" at bounding box center [577, 143] width 29 height 7
select select "px"
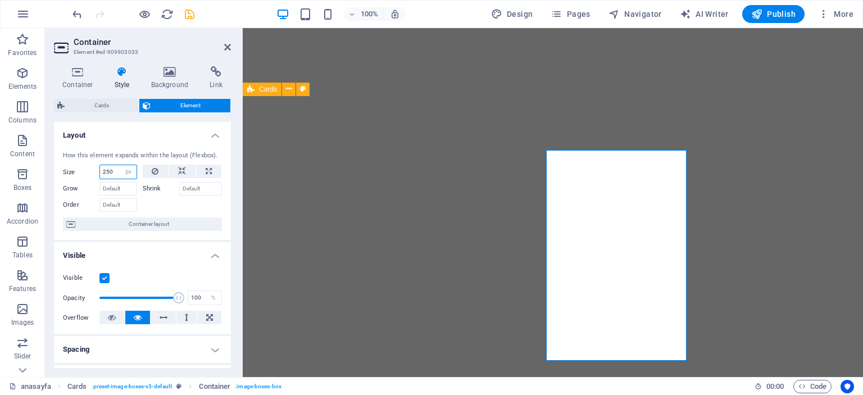
click at [117, 170] on input "250" at bounding box center [118, 171] width 37 height 13
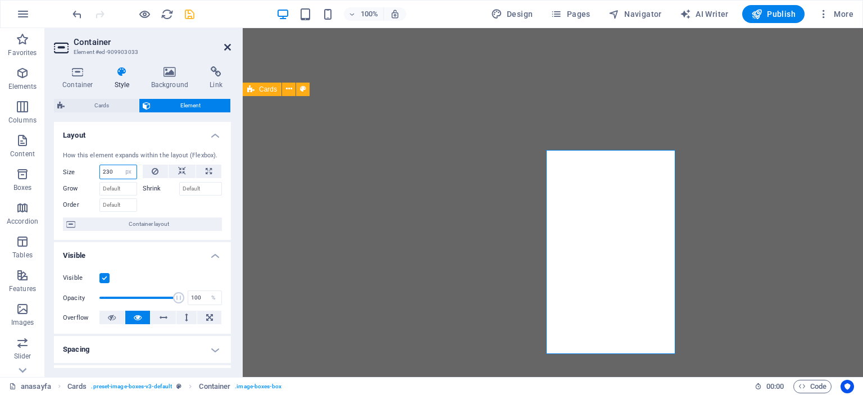
type input "230"
click at [227, 48] on icon at bounding box center [227, 47] width 7 height 9
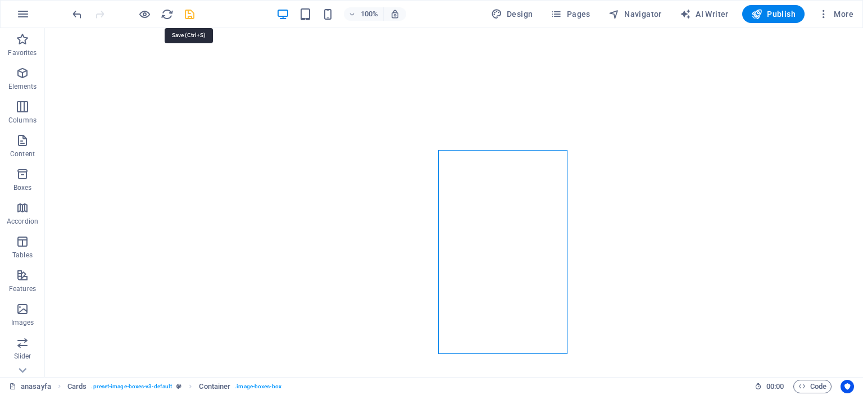
click at [189, 15] on icon "save" at bounding box center [189, 14] width 13 height 13
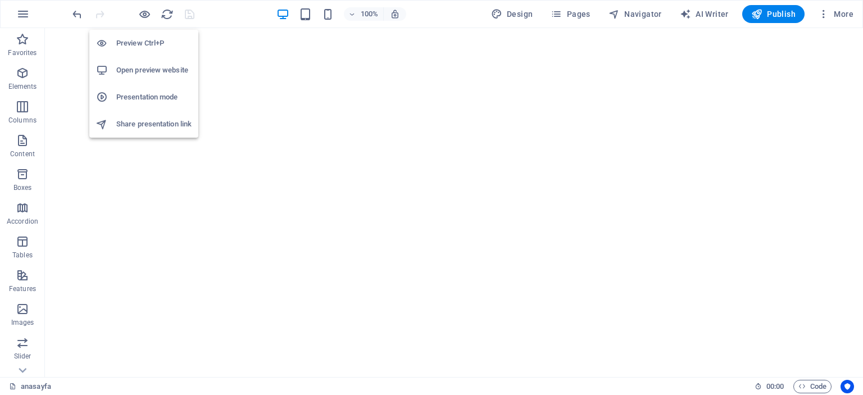
click at [142, 97] on h6 "Presentation mode" at bounding box center [153, 96] width 75 height 13
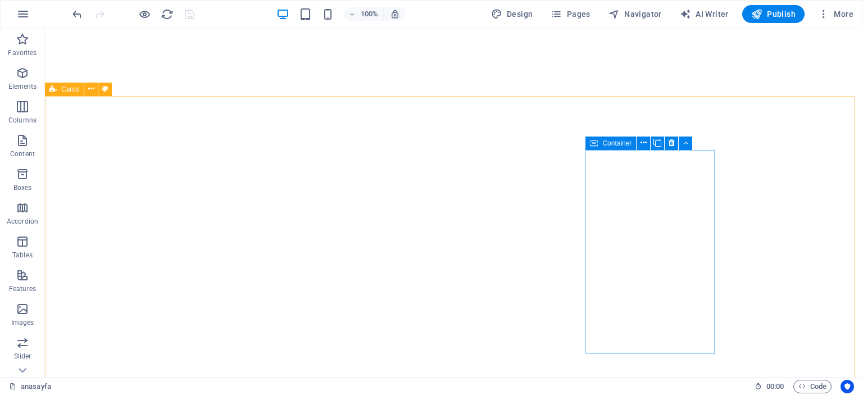
click at [604, 144] on span "Container" at bounding box center [616, 143] width 29 height 7
select select "px"
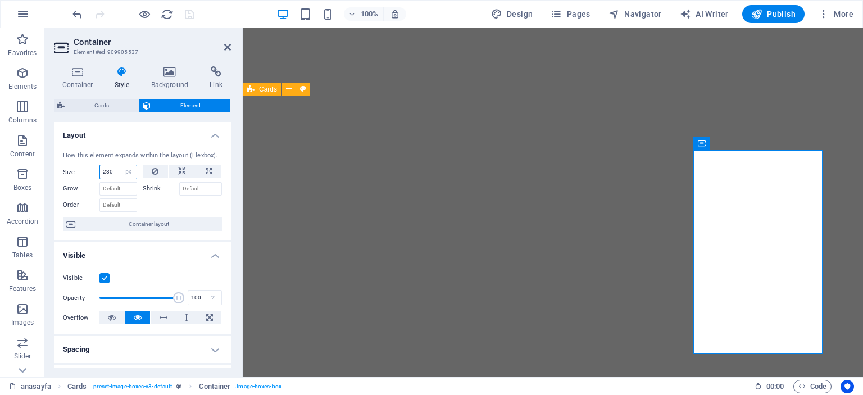
click at [115, 167] on input "230" at bounding box center [118, 171] width 37 height 13
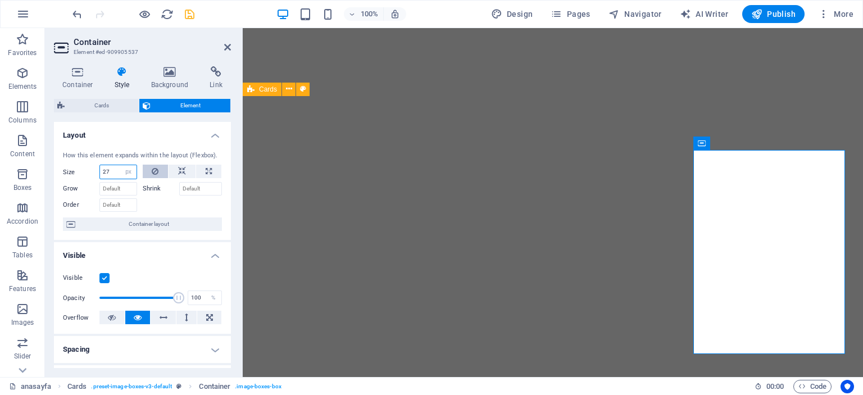
type input "2"
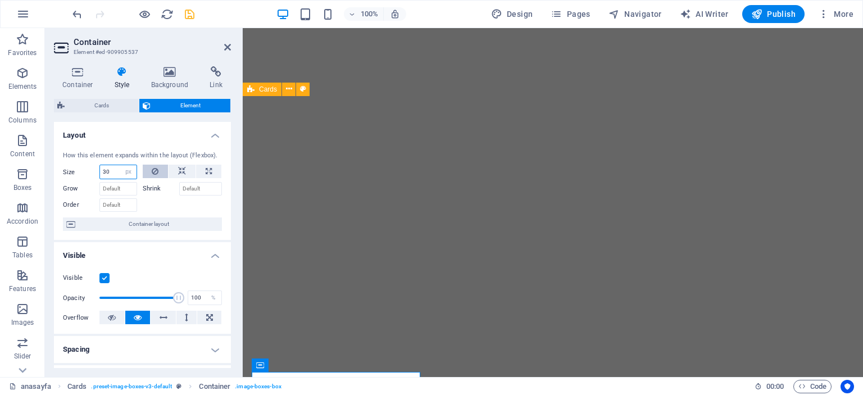
type input "3"
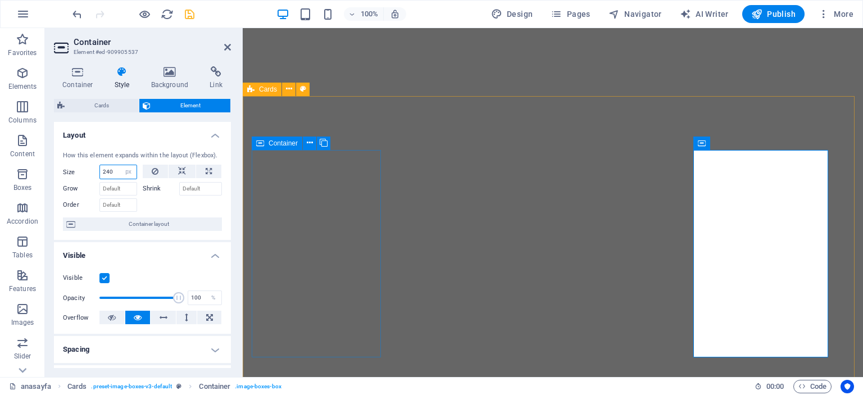
click at [267, 143] on div "Container" at bounding box center [277, 142] width 51 height 13
type input "240"
click at [267, 143] on div "Container" at bounding box center [277, 142] width 51 height 13
select select "px"
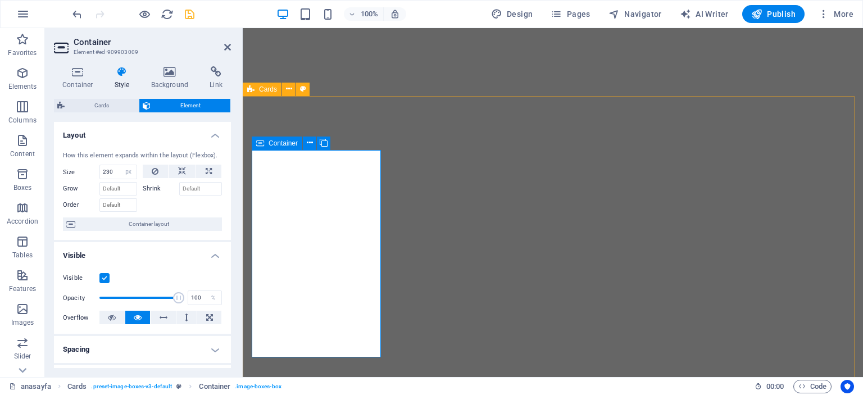
click at [266, 143] on div "Container" at bounding box center [277, 142] width 51 height 13
click at [119, 170] on input "230" at bounding box center [118, 171] width 37 height 13
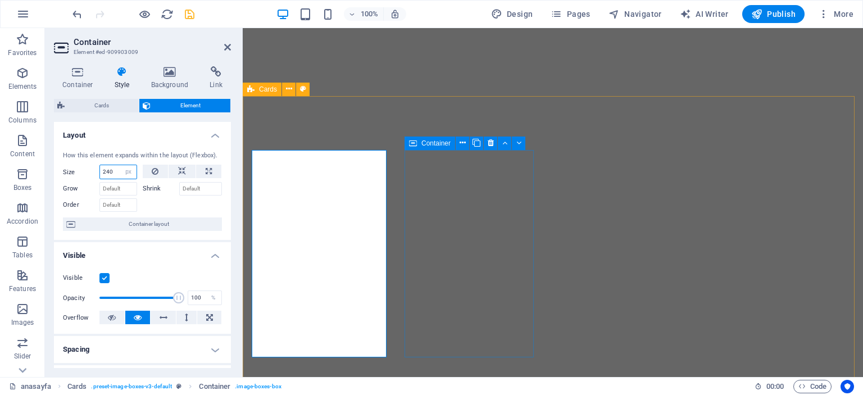
click at [426, 143] on span "Container" at bounding box center [435, 143] width 29 height 7
type input "240"
click at [426, 143] on span "Container" at bounding box center [435, 143] width 29 height 7
select select "px"
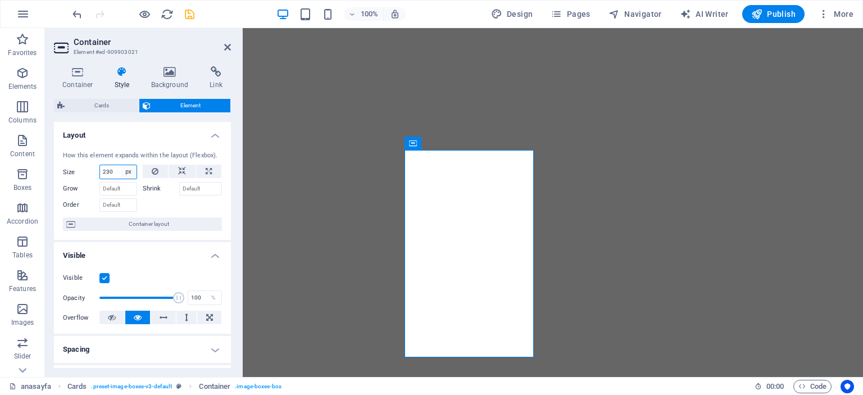
click at [121, 172] on select "Default auto px % 1/1 1/2 1/3 1/4 1/5 1/6 1/7 1/8 1/9 1/10" at bounding box center [129, 171] width 16 height 13
click at [116, 168] on input "230" at bounding box center [118, 171] width 37 height 13
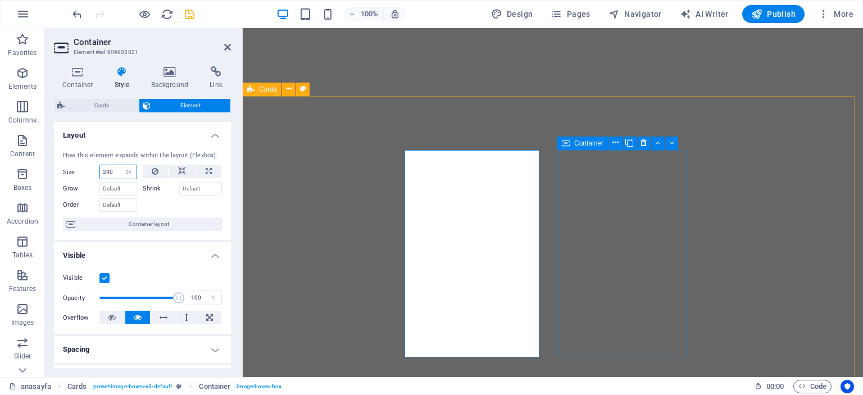
click at [580, 143] on span "Container" at bounding box center [588, 143] width 29 height 7
type input "240"
click at [580, 143] on span "Container" at bounding box center [588, 143] width 29 height 7
select select "px"
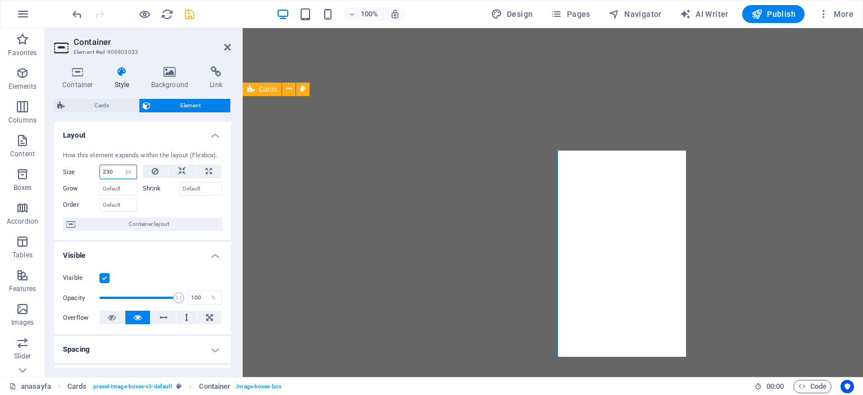
click at [116, 167] on input "230" at bounding box center [118, 171] width 37 height 13
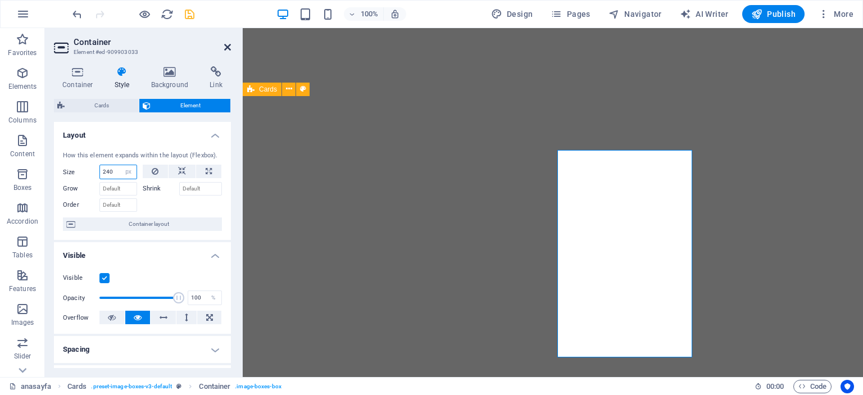
type input "240"
click at [226, 45] on icon at bounding box center [227, 47] width 7 height 9
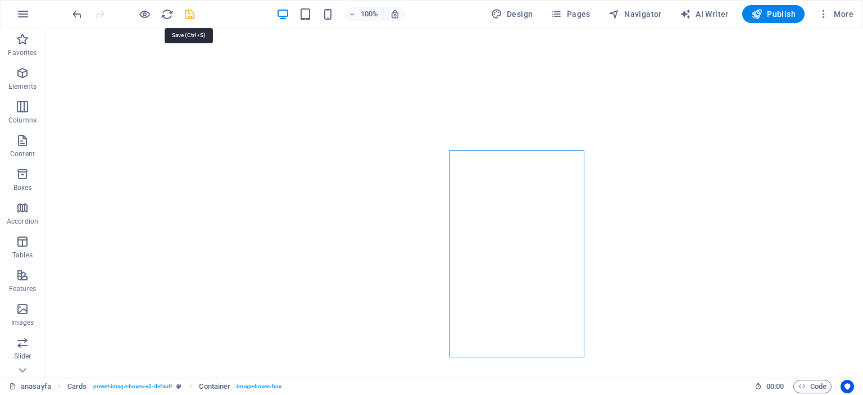
click at [191, 13] on icon "save" at bounding box center [189, 14] width 13 height 13
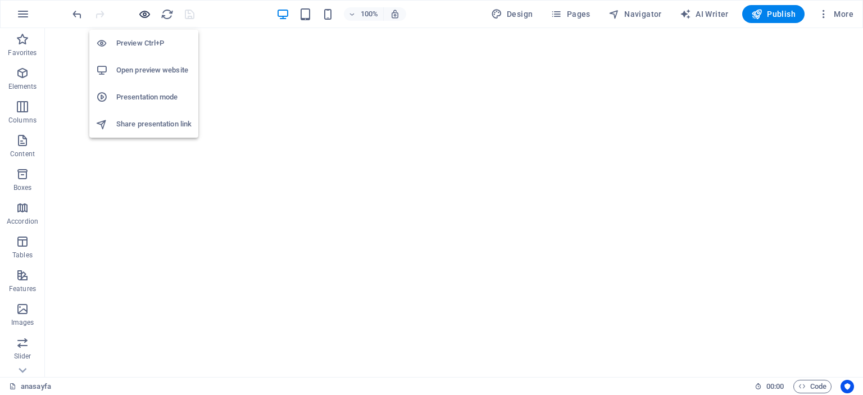
click at [145, 13] on icon "button" at bounding box center [144, 14] width 13 height 13
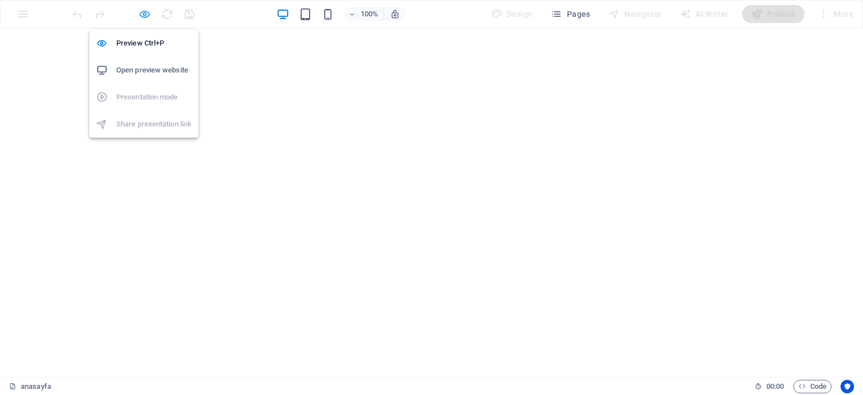
click at [144, 8] on icon "button" at bounding box center [144, 14] width 13 height 13
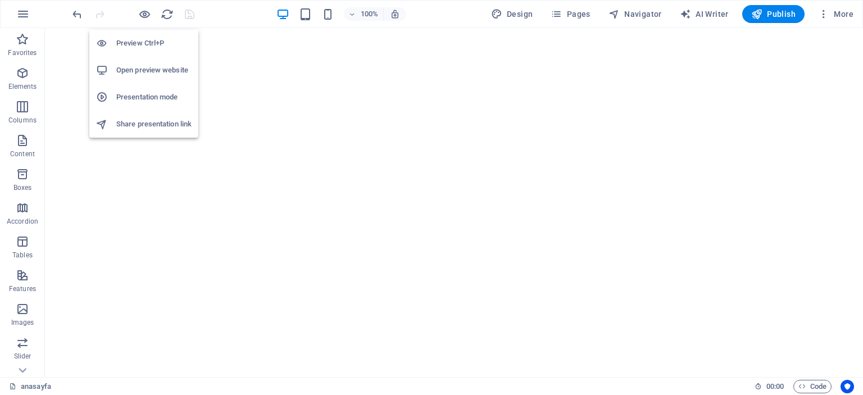
click at [142, 98] on h6 "Presentation mode" at bounding box center [153, 96] width 75 height 13
click at [151, 73] on h6 "Open preview website" at bounding box center [153, 69] width 75 height 13
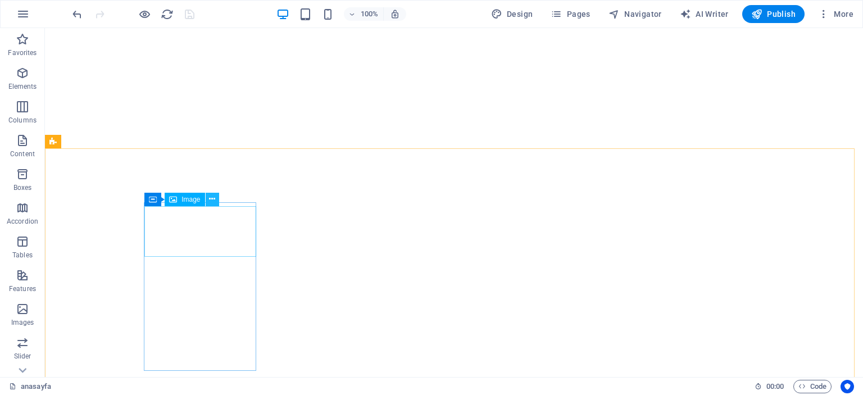
click at [211, 199] on icon at bounding box center [212, 199] width 6 height 12
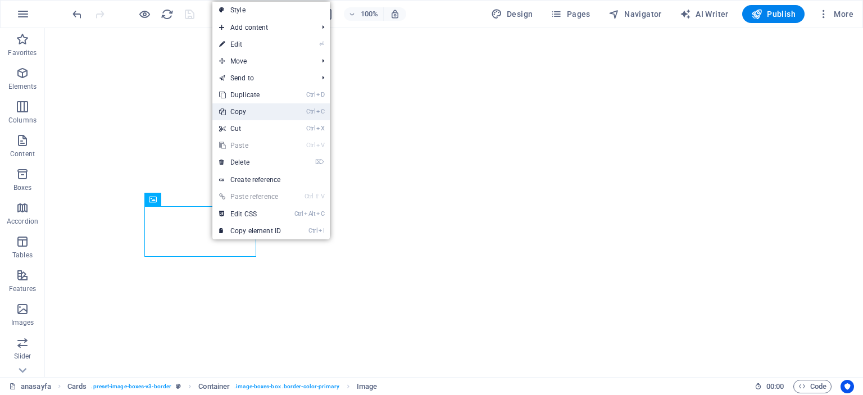
click at [240, 115] on link "Ctrl C Copy" at bounding box center [249, 111] width 75 height 17
